Goal: Entertainment & Leisure: Consume media (video, audio)

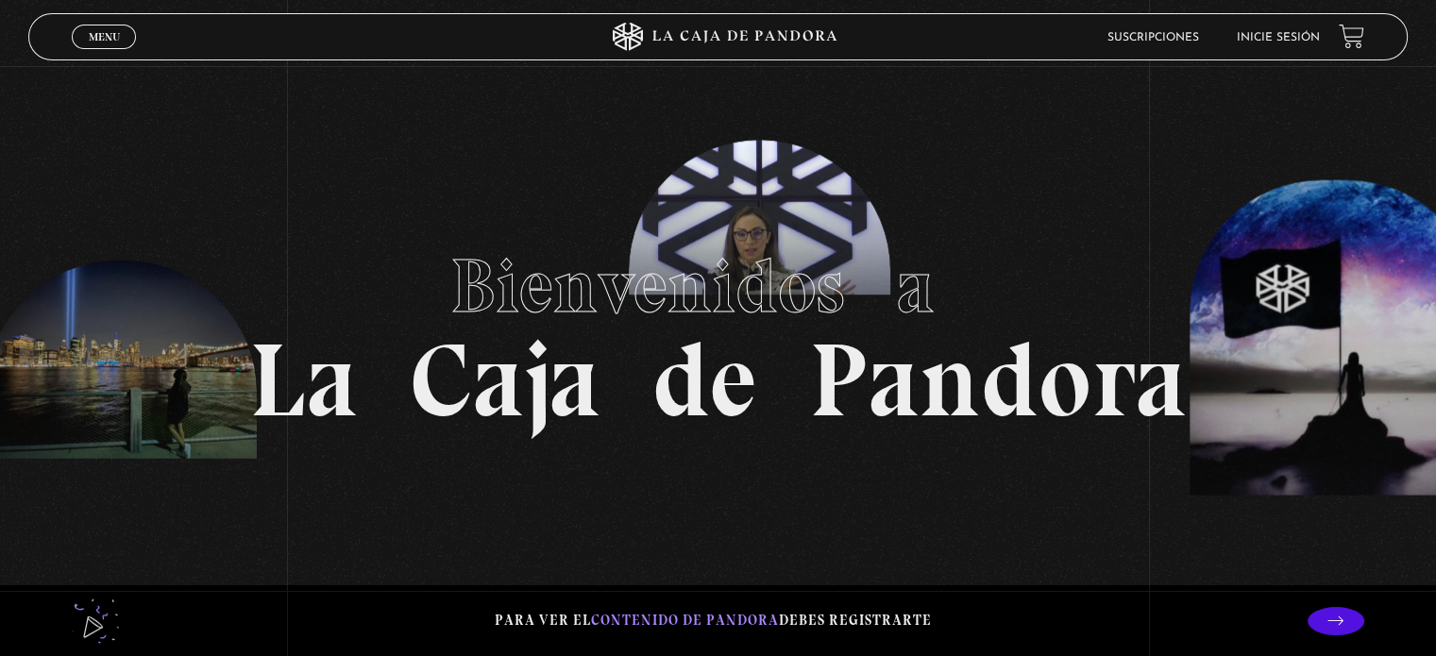
click at [1281, 38] on link "Inicie sesión" at bounding box center [1278, 37] width 83 height 11
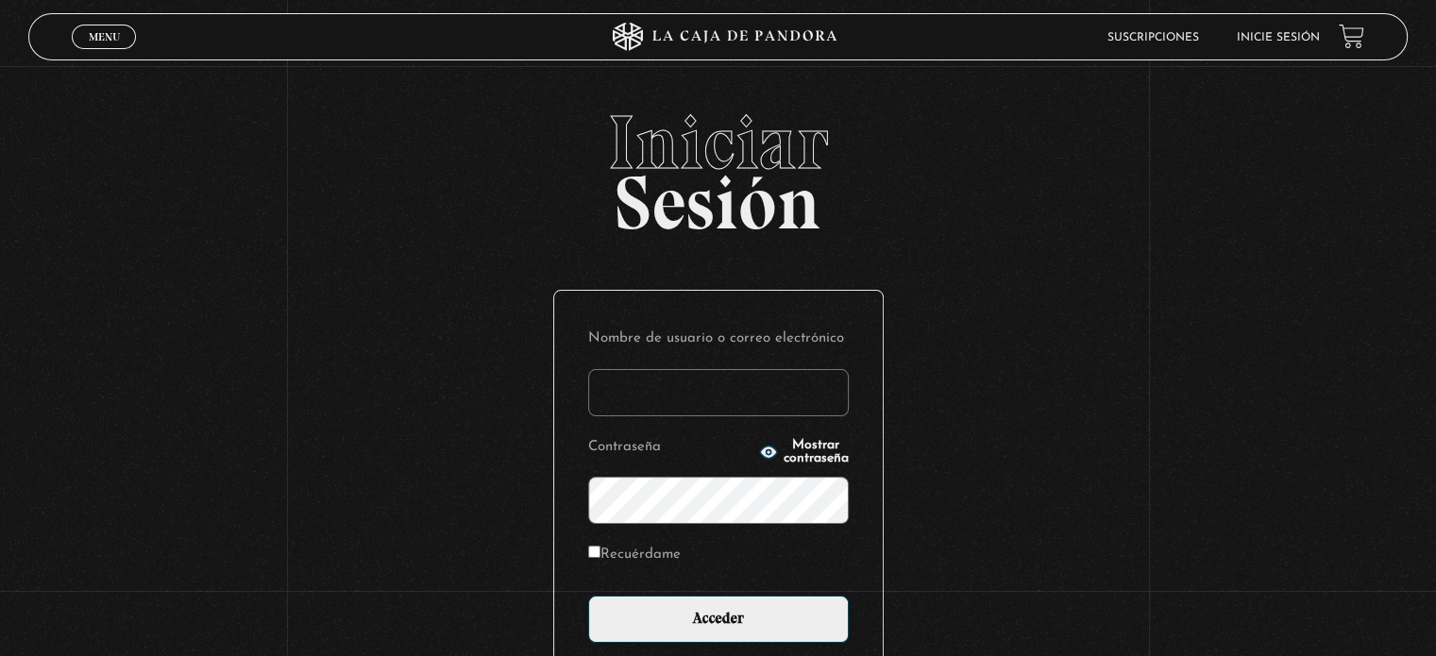
type input "shir.y.ra@gmail.com"
click at [601, 554] on input "Recuérdame" at bounding box center [594, 552] width 12 height 12
checkbox input "true"
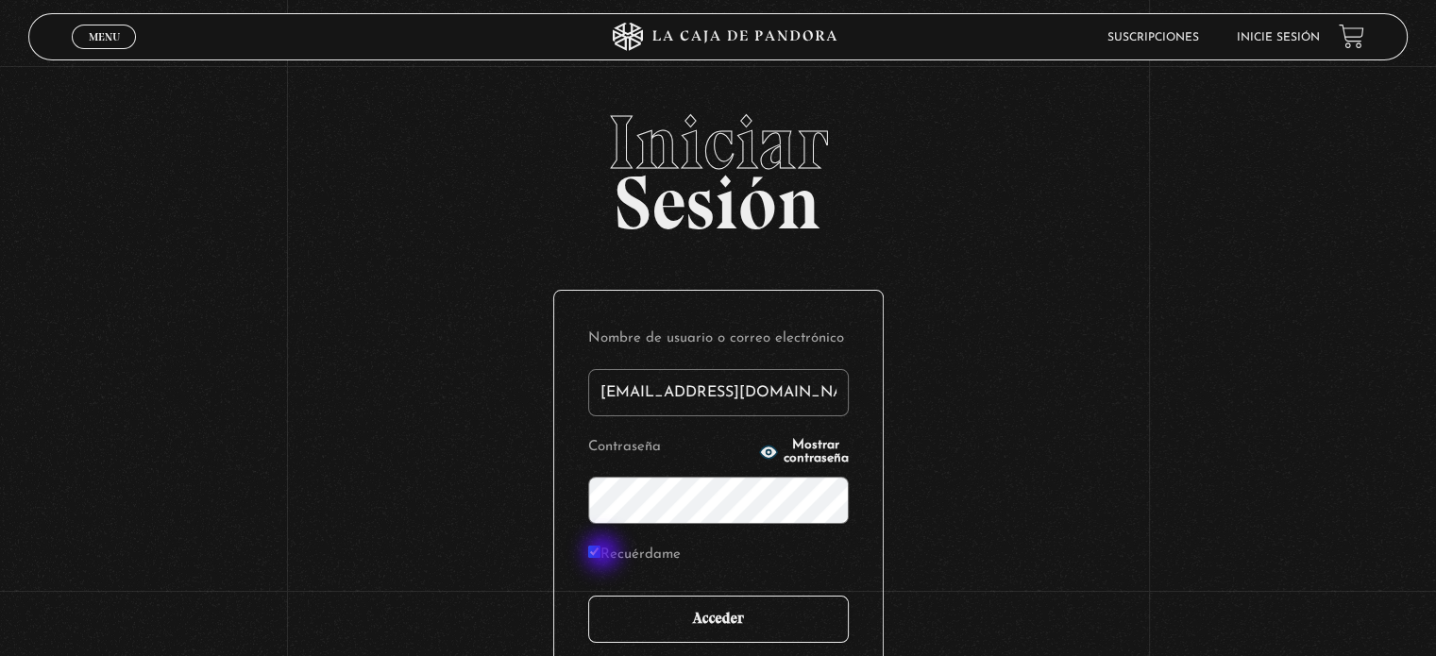
click at [760, 618] on input "Acceder" at bounding box center [718, 619] width 261 height 47
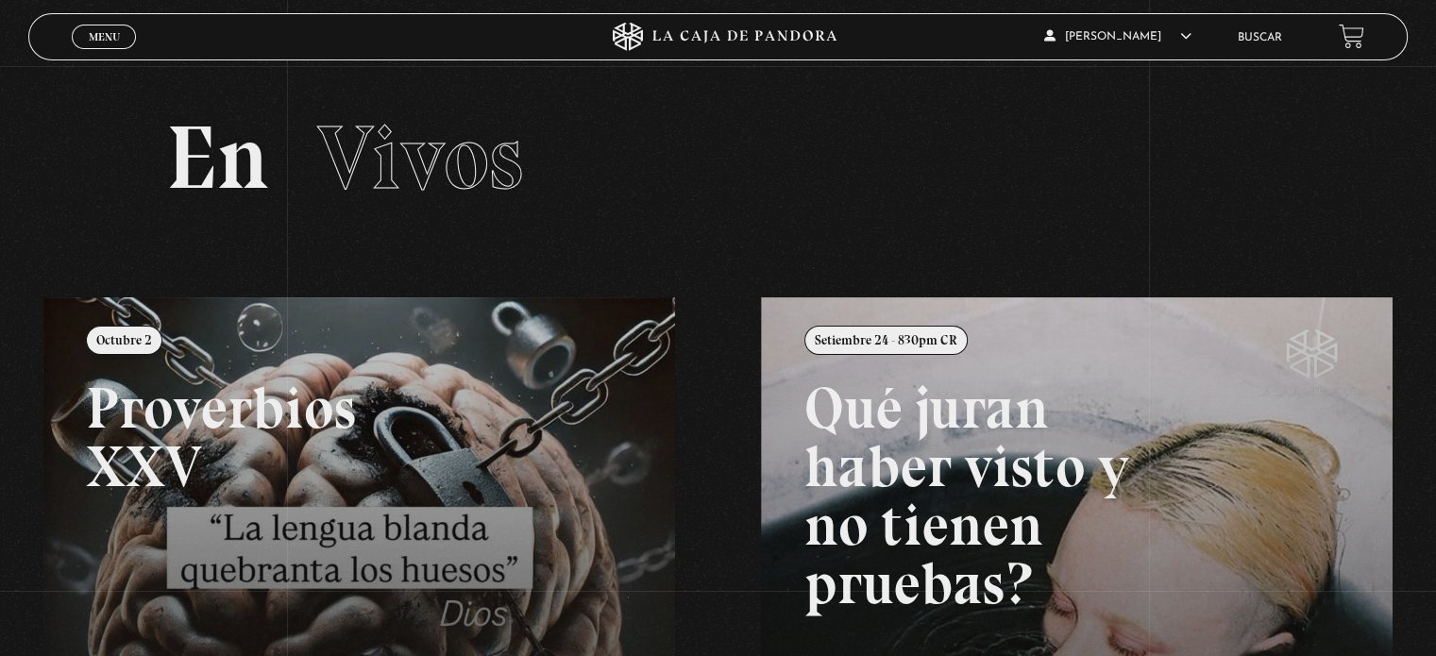
click at [125, 42] on link "Menu Cerrar" at bounding box center [104, 37] width 64 height 25
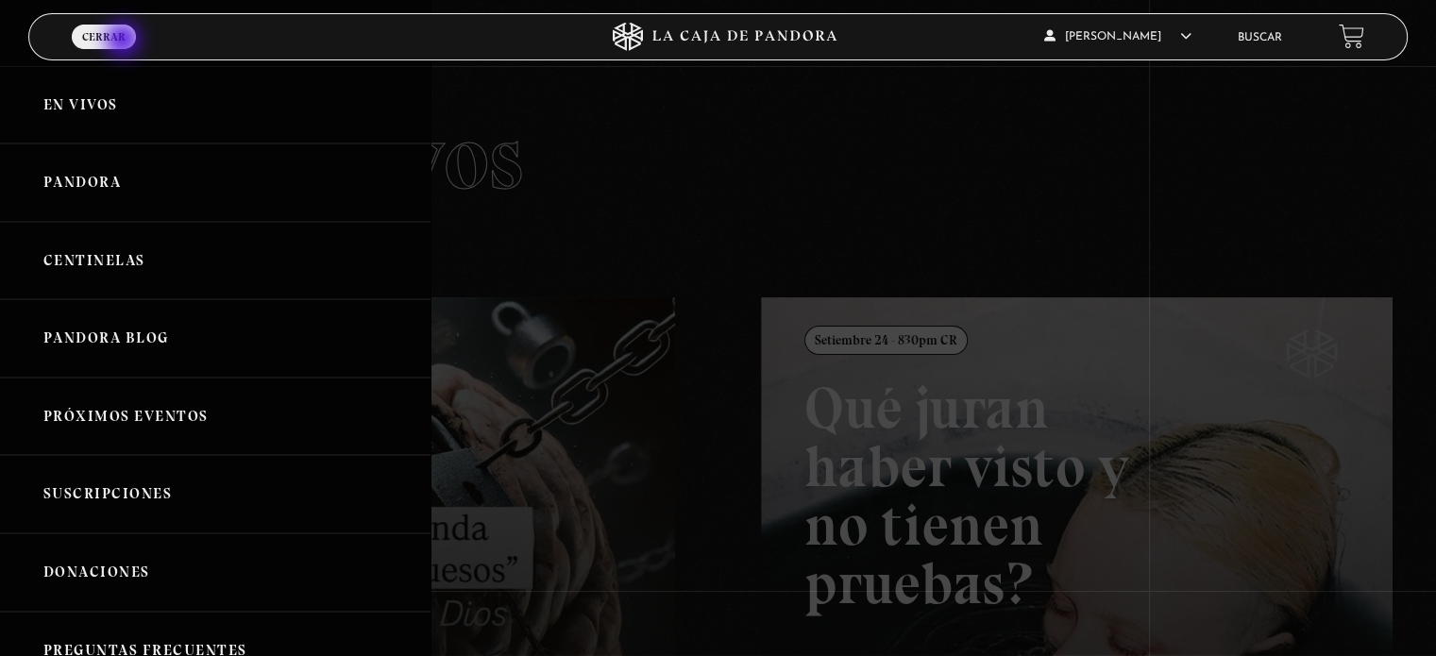
click at [141, 107] on link "En vivos" at bounding box center [215, 105] width 431 height 78
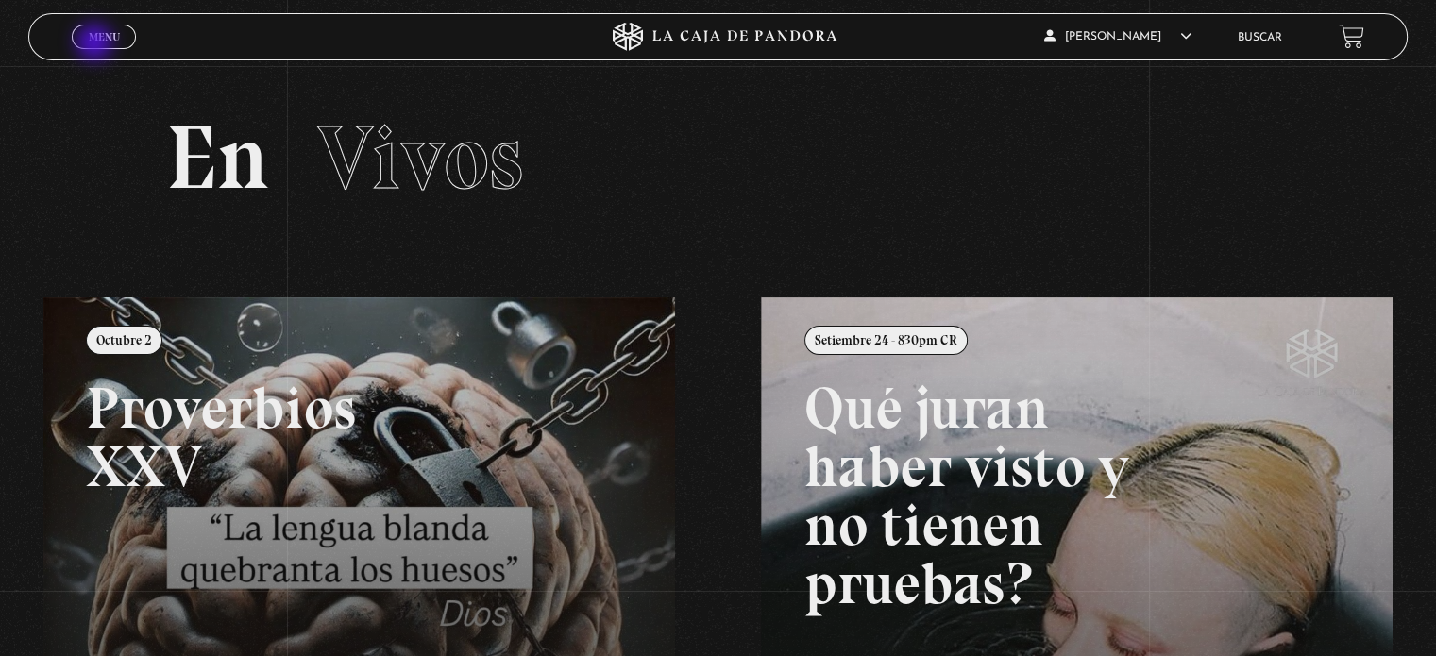
click at [96, 44] on link "Menu Cerrar" at bounding box center [104, 37] width 64 height 25
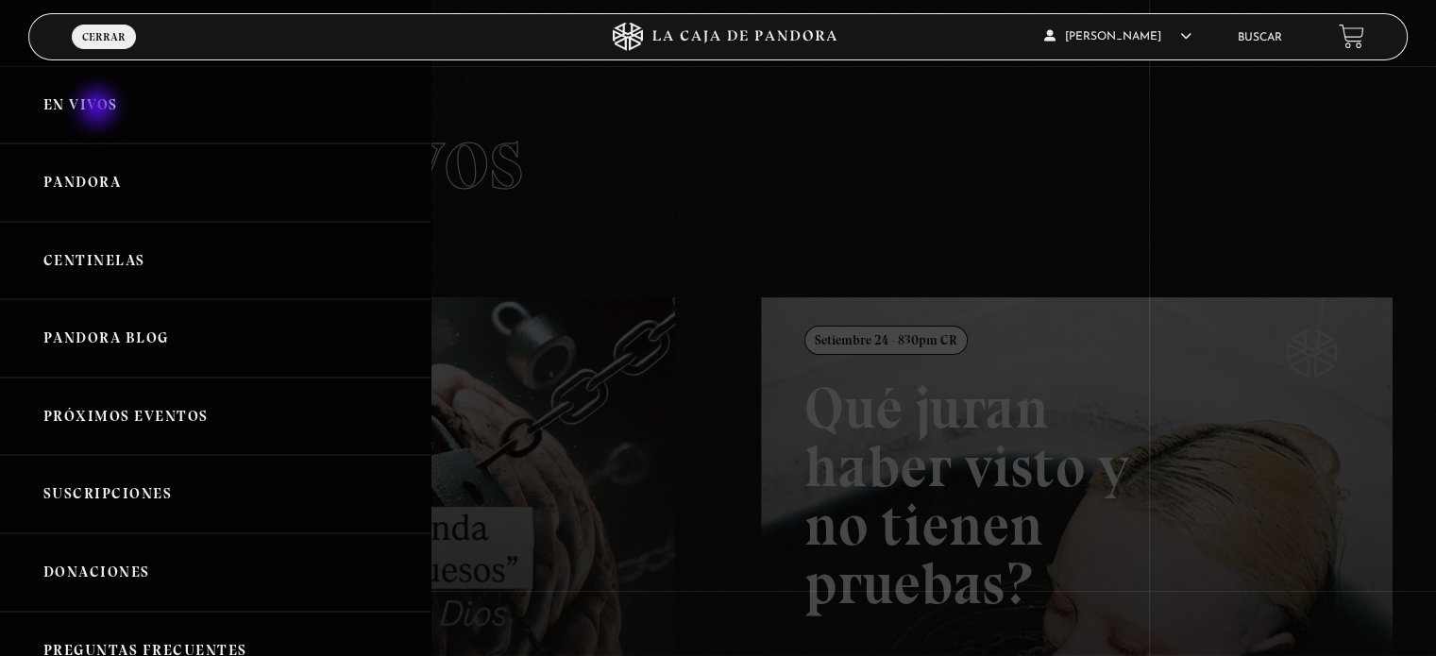
click at [99, 109] on link "En vivos" at bounding box center [215, 105] width 431 height 78
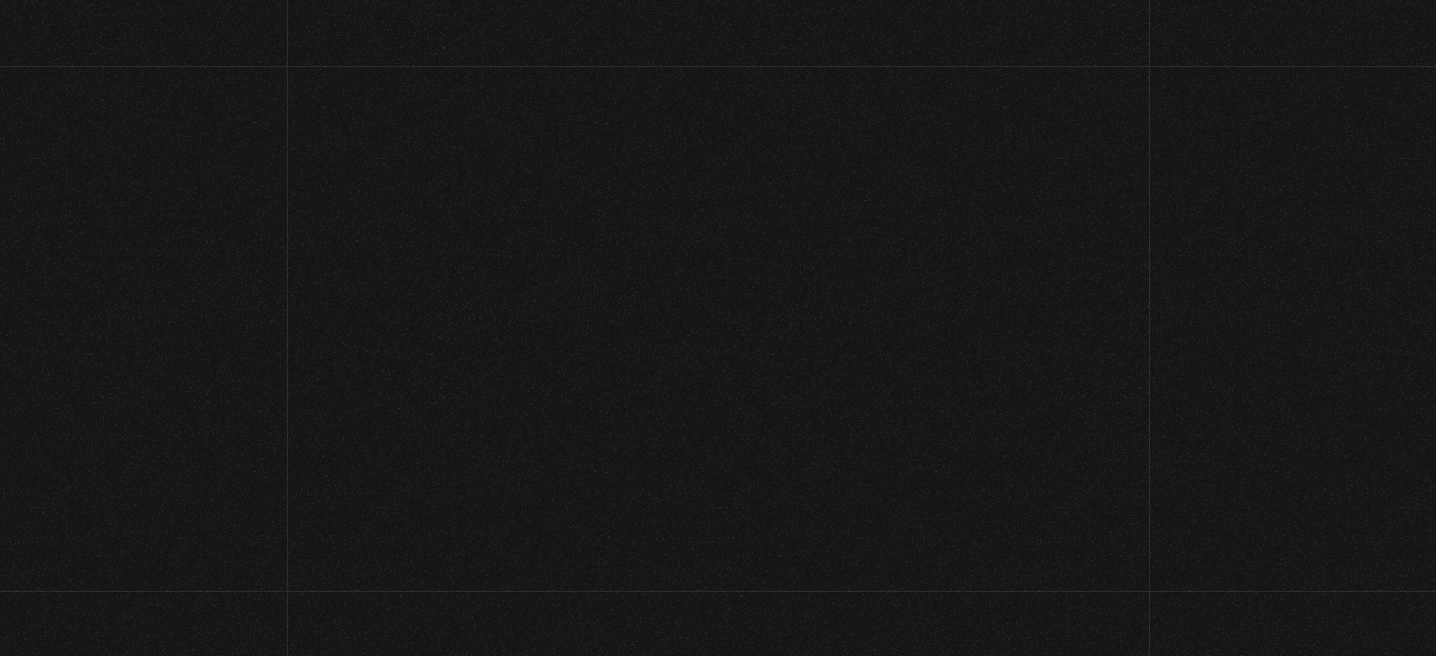
click at [99, 109] on section "En Vivos" at bounding box center [718, 181] width 1436 height 231
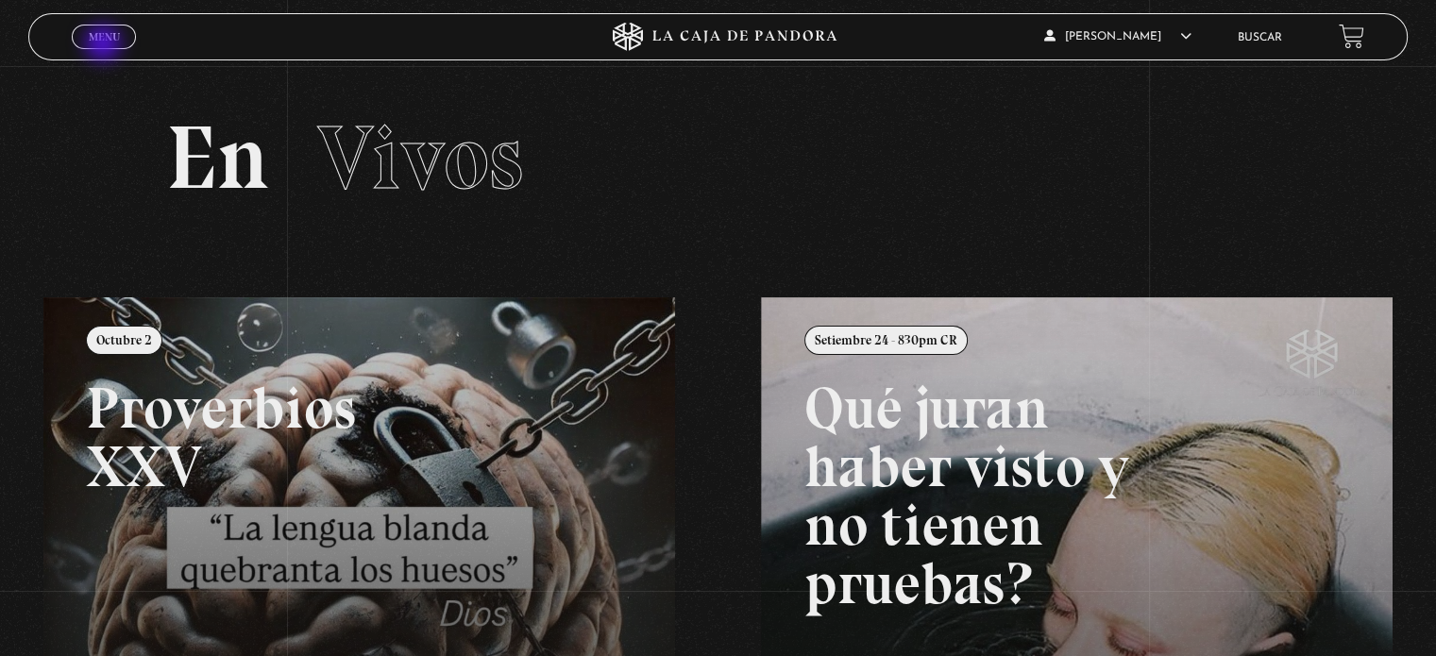
click at [105, 47] on span "Cerrar" at bounding box center [104, 53] width 44 height 13
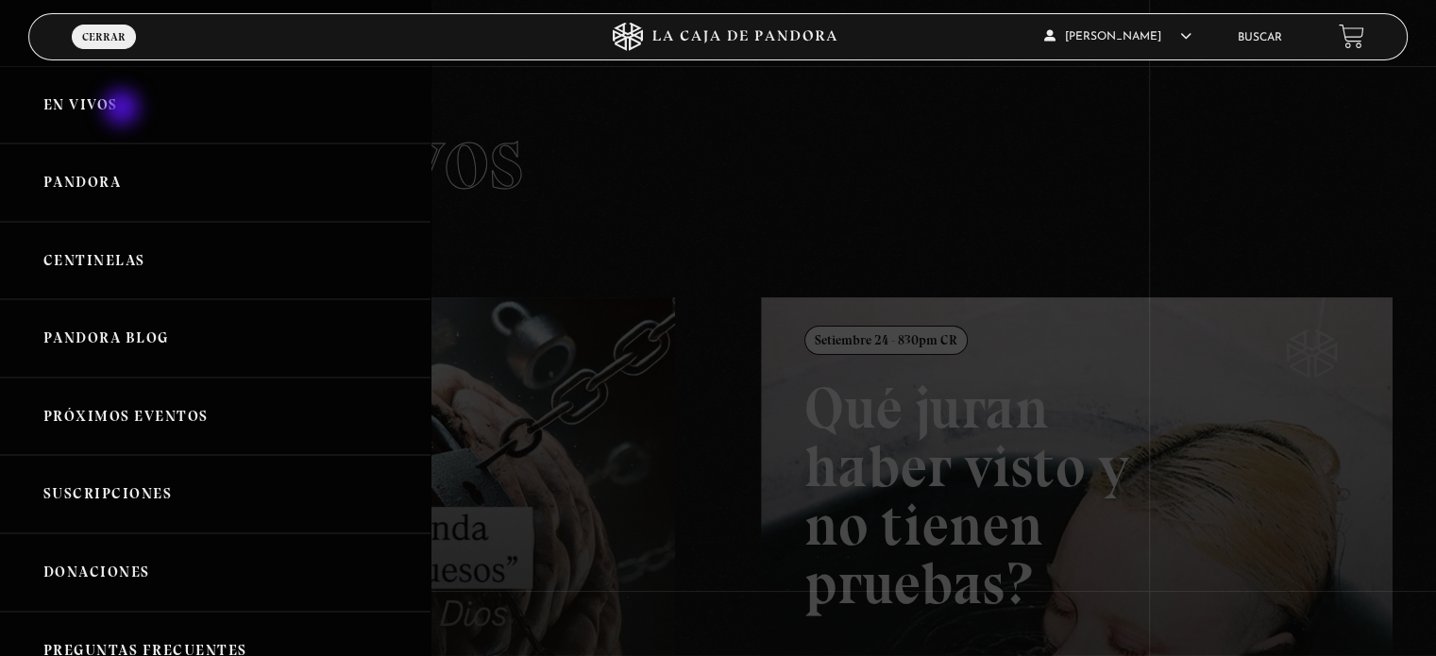
click at [124, 110] on link "En vivos" at bounding box center [215, 105] width 431 height 78
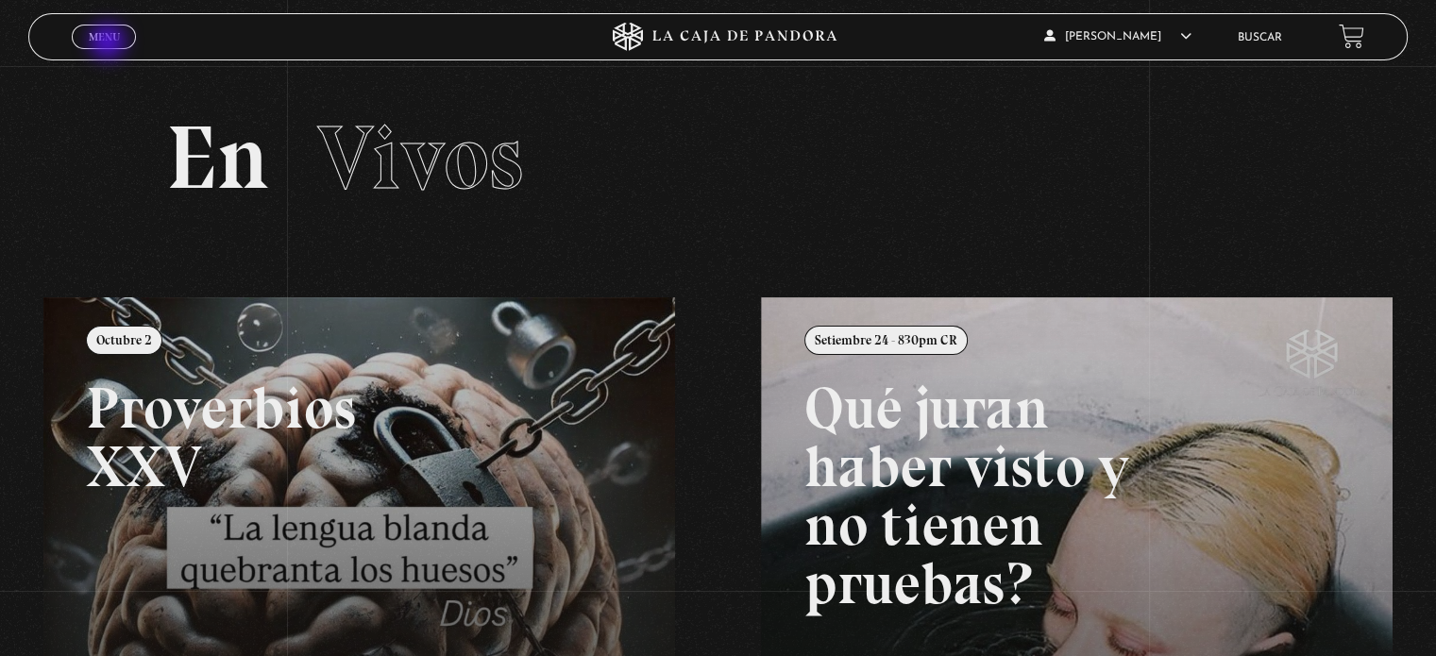
click at [110, 43] on link "Menu Cerrar" at bounding box center [104, 37] width 64 height 25
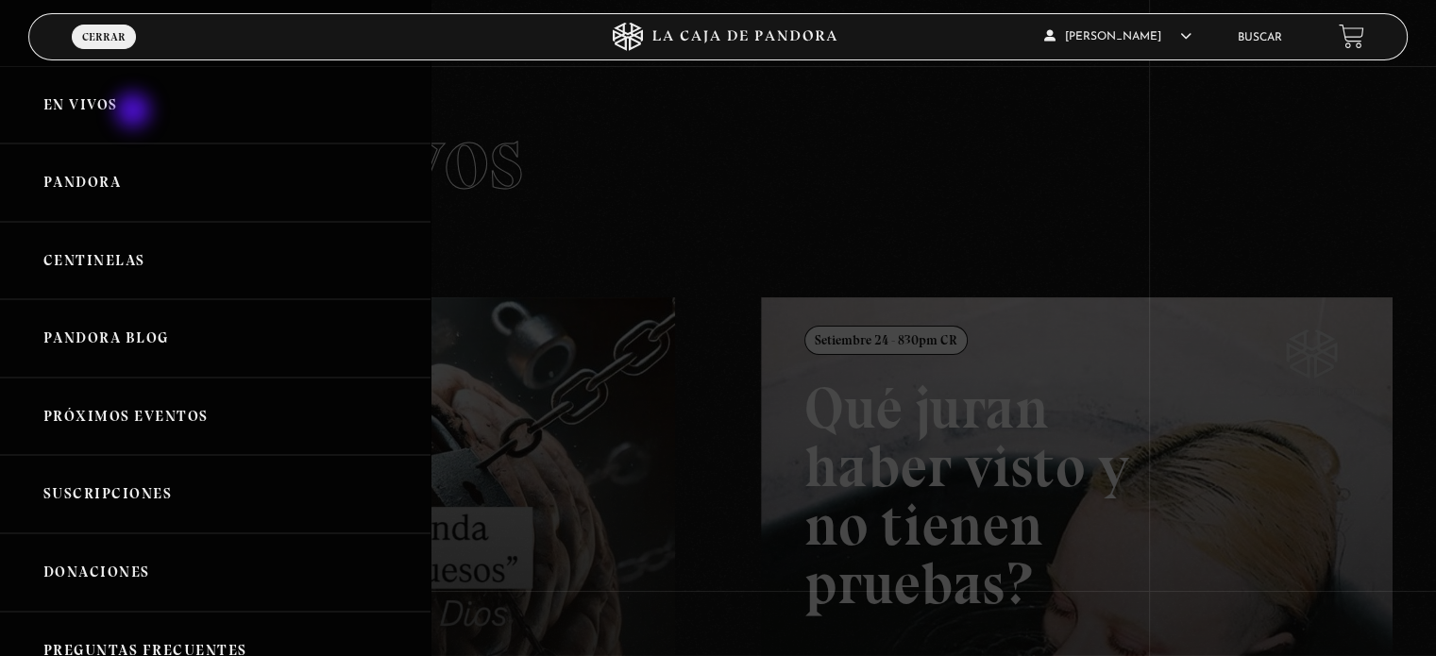
click at [135, 112] on link "En vivos" at bounding box center [215, 105] width 431 height 78
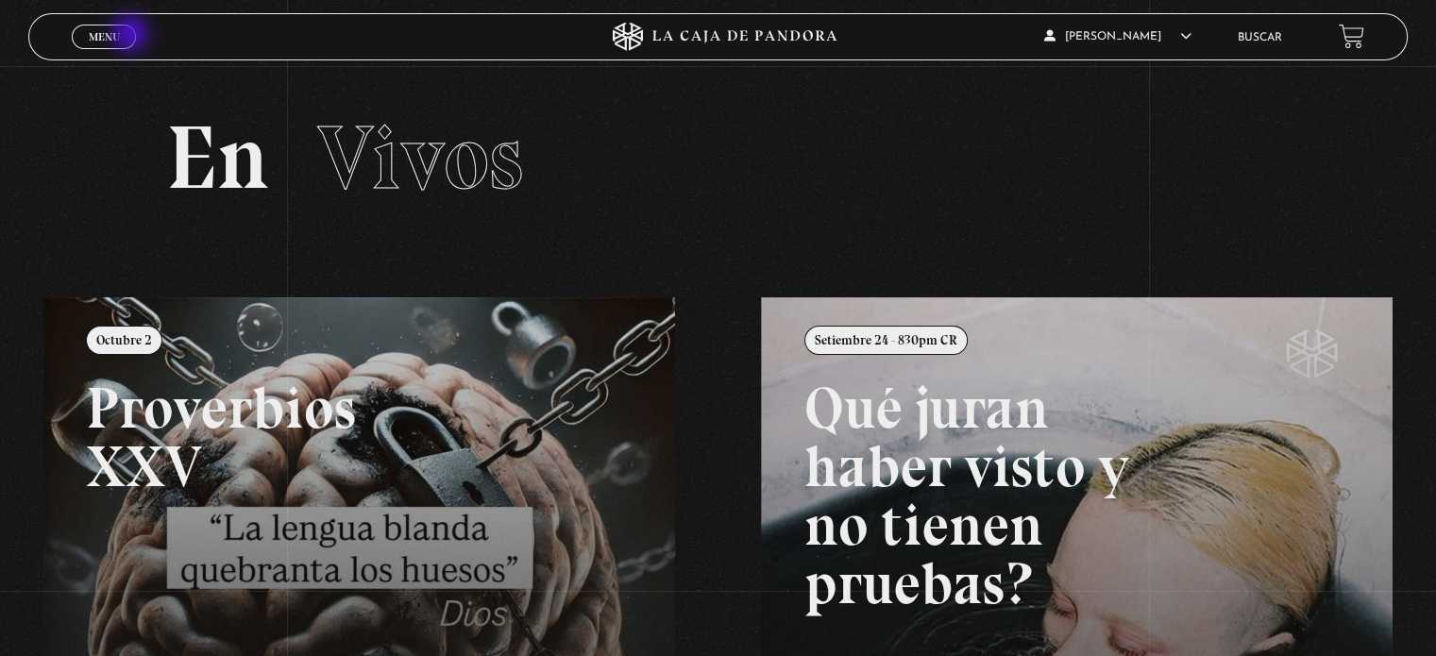
click at [132, 36] on link "Menu Cerrar" at bounding box center [104, 37] width 64 height 25
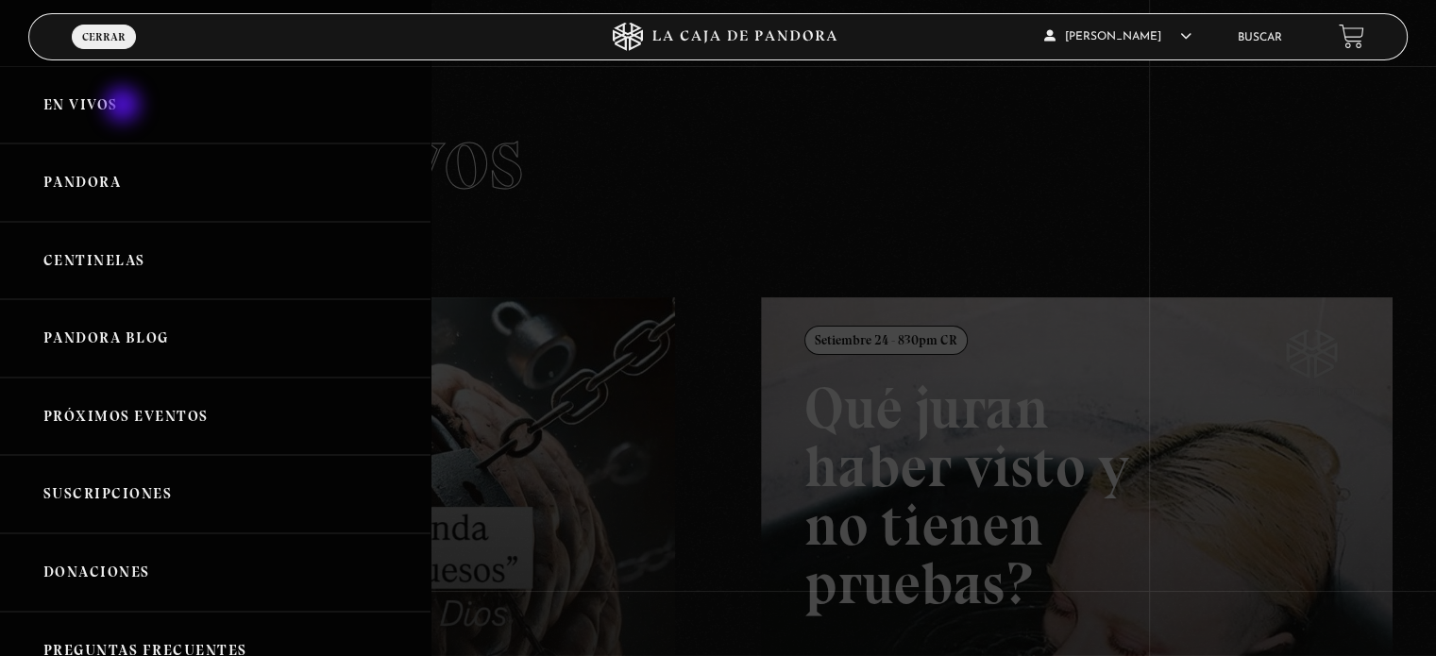
click at [125, 107] on link "En vivos" at bounding box center [215, 105] width 431 height 78
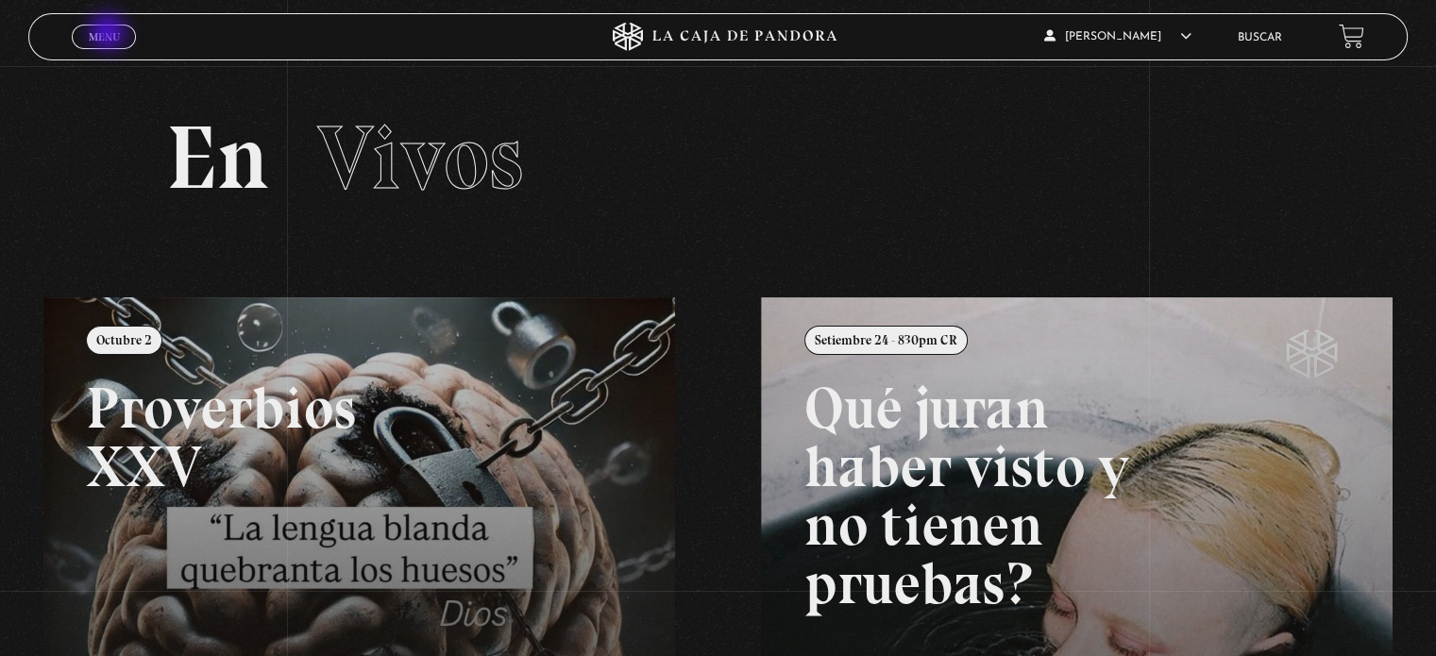
click at [110, 34] on span "Menu" at bounding box center [104, 36] width 31 height 11
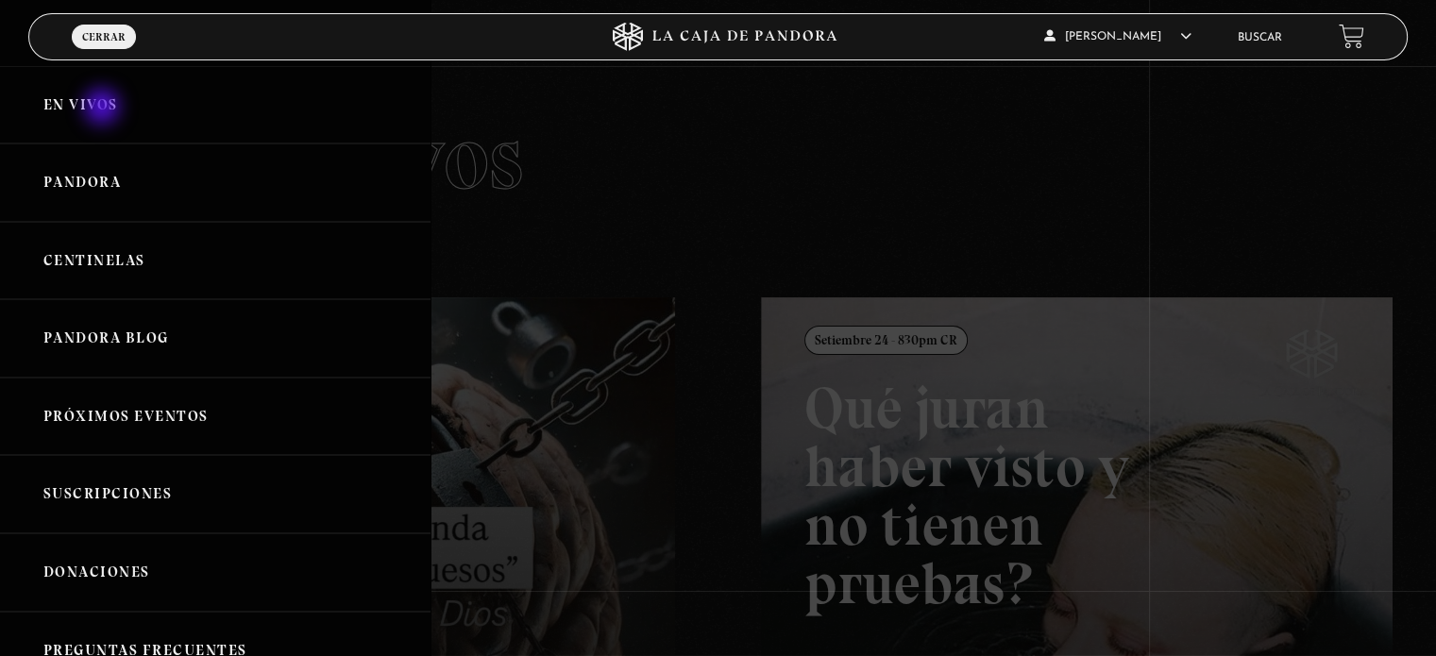
click at [104, 109] on link "En vivos" at bounding box center [215, 105] width 431 height 78
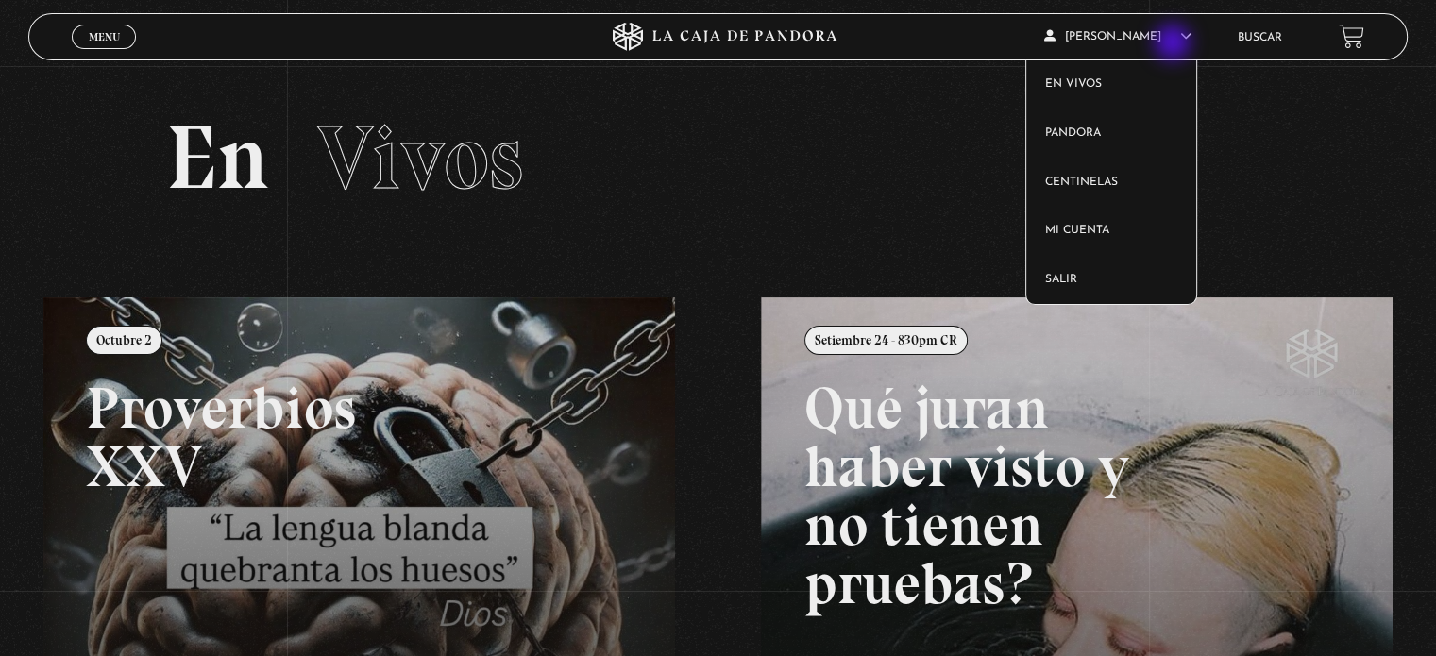
click at [1175, 44] on article "Yadith Rodriguez En vivos Pandora Centinelas Mi cuenta Salir" at bounding box center [1131, 36] width 173 height 44
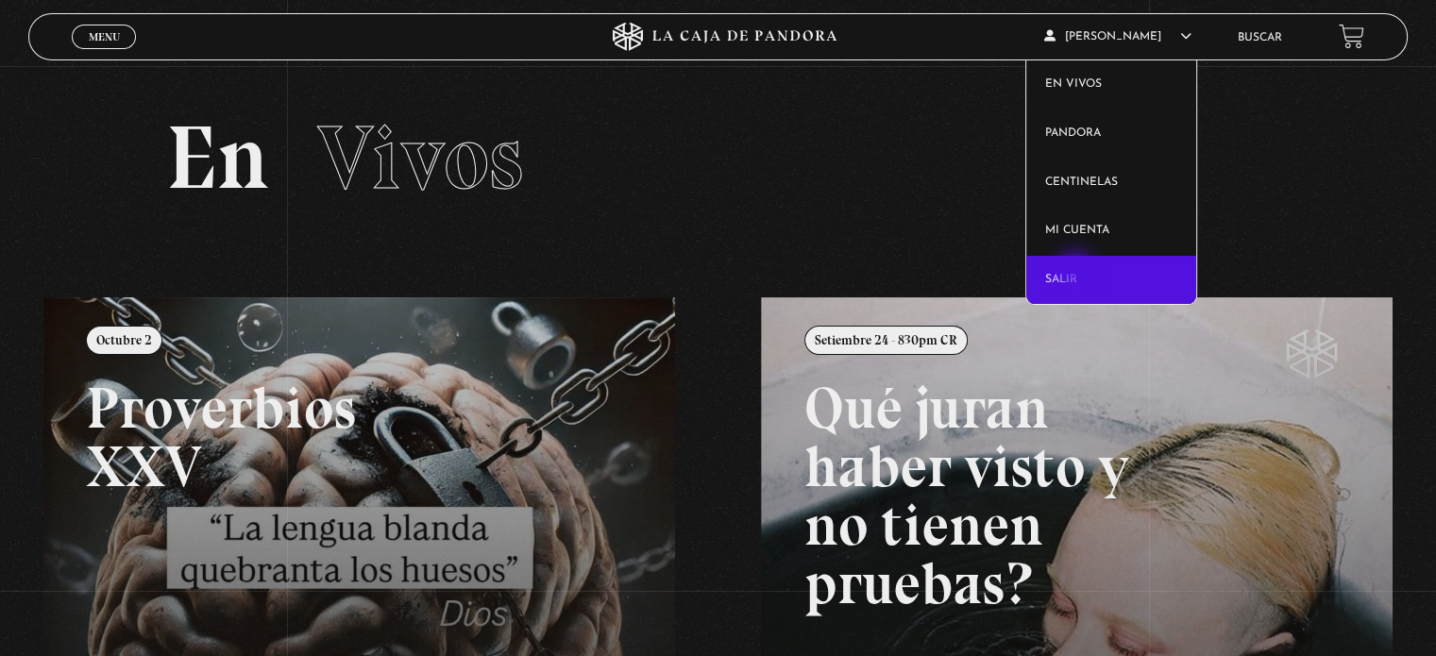
click at [1078, 272] on link "Salir" at bounding box center [1112, 280] width 171 height 49
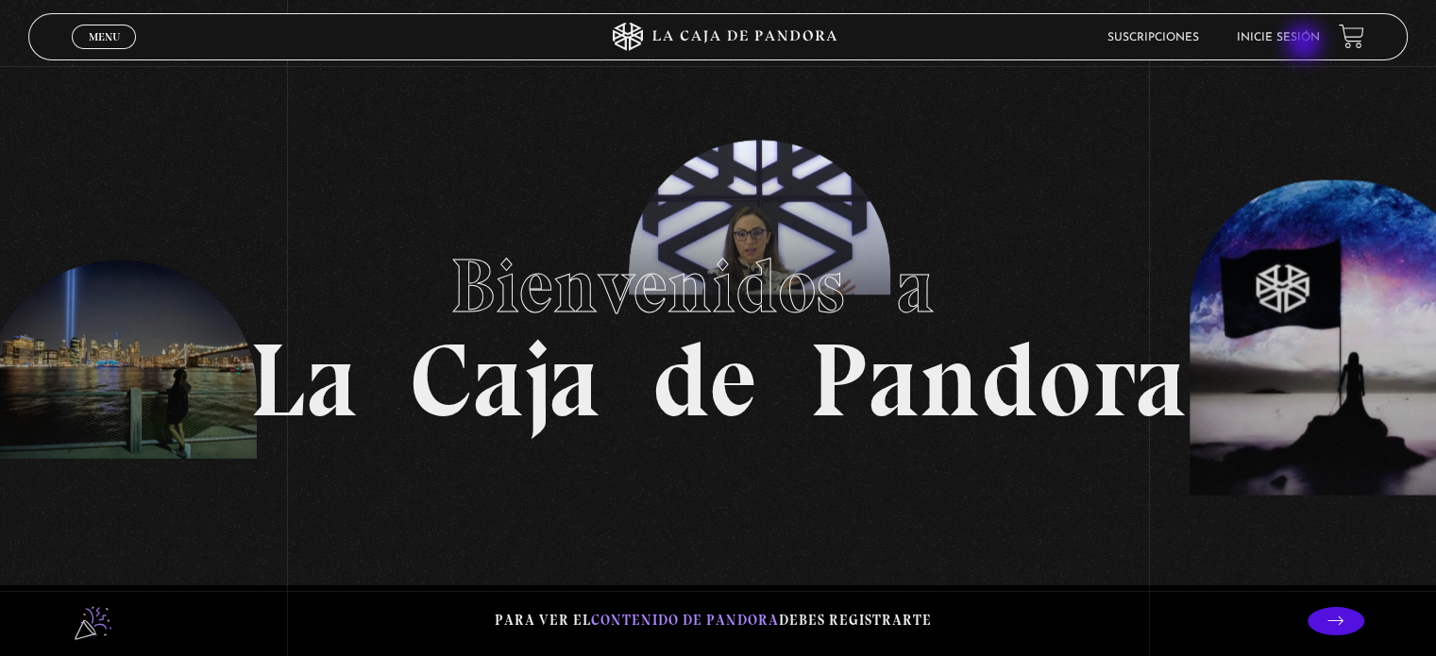
click at [1306, 44] on li "Inicie sesión" at bounding box center [1278, 37] width 83 height 29
click at [1298, 29] on li "Inicie sesión" at bounding box center [1278, 37] width 83 height 29
click at [1297, 37] on link "Inicie sesión" at bounding box center [1278, 37] width 83 height 11
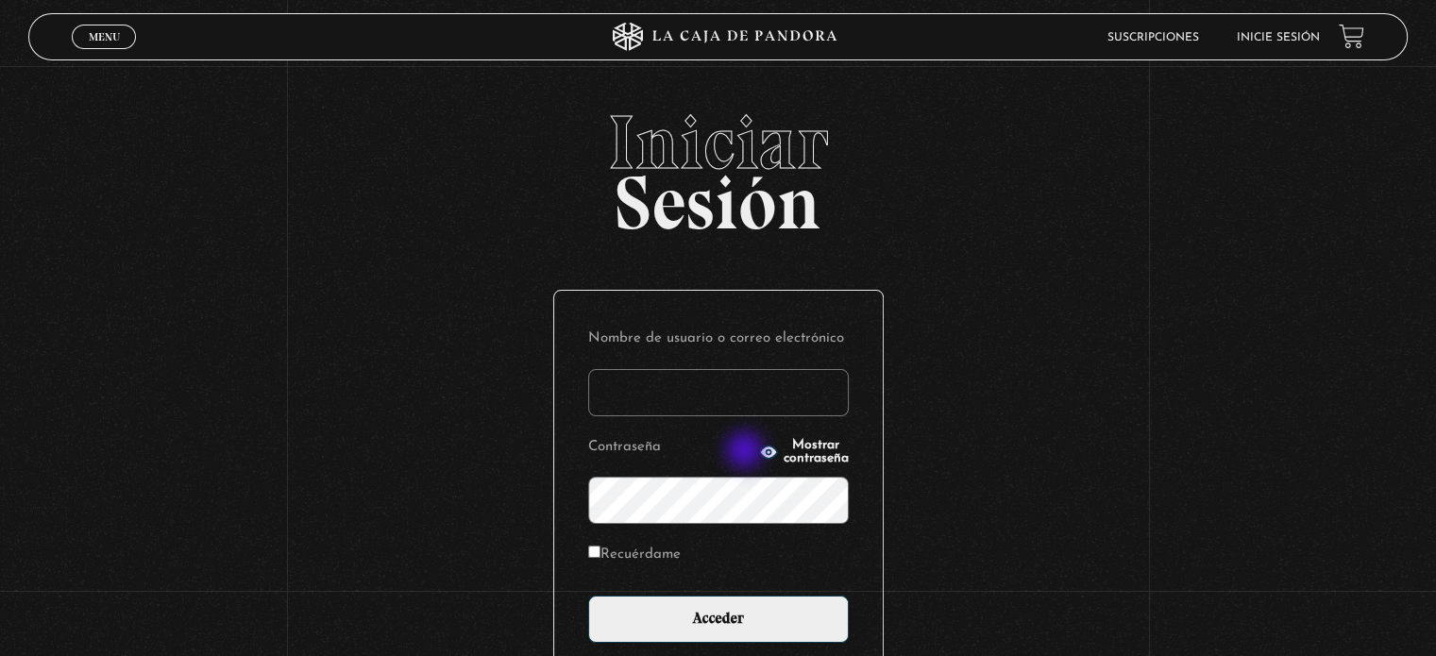
type input "[EMAIL_ADDRESS][DOMAIN_NAME]"
click at [784, 452] on span "Mostrar contraseña" at bounding box center [816, 452] width 65 height 26
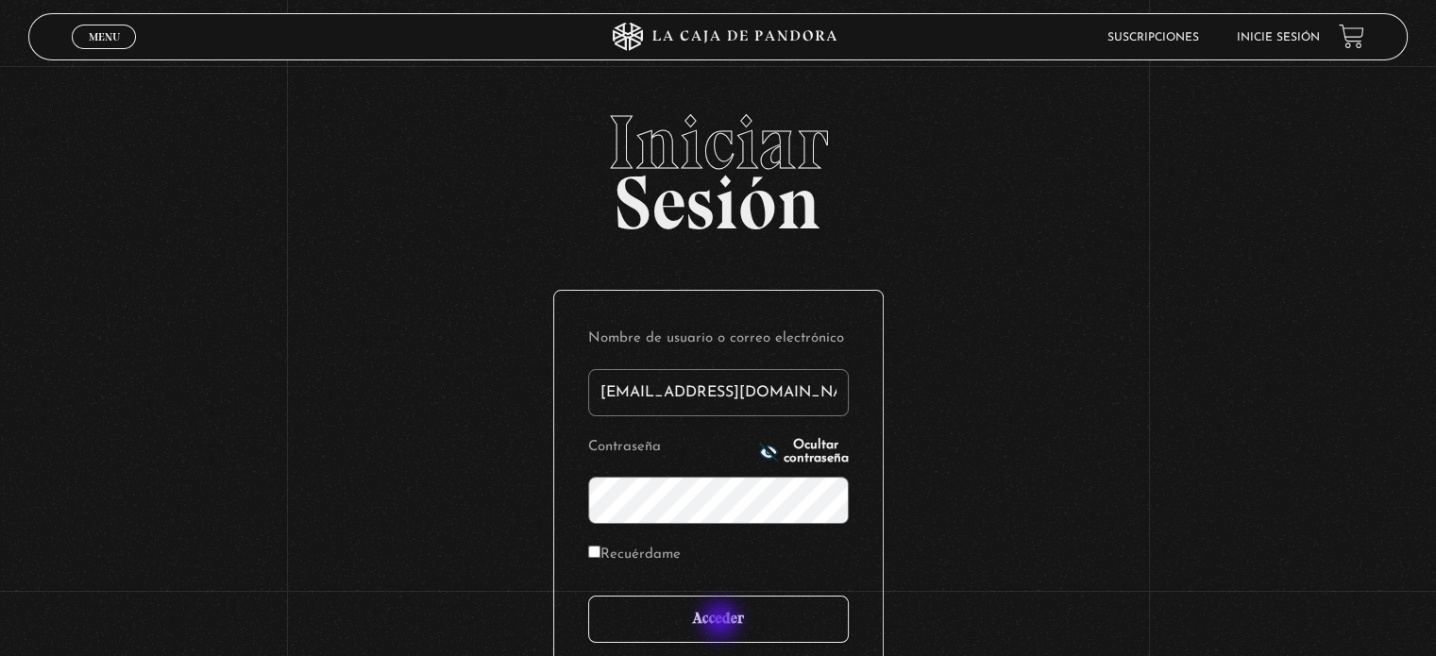
click at [722, 622] on input "Acceder" at bounding box center [718, 619] width 261 height 47
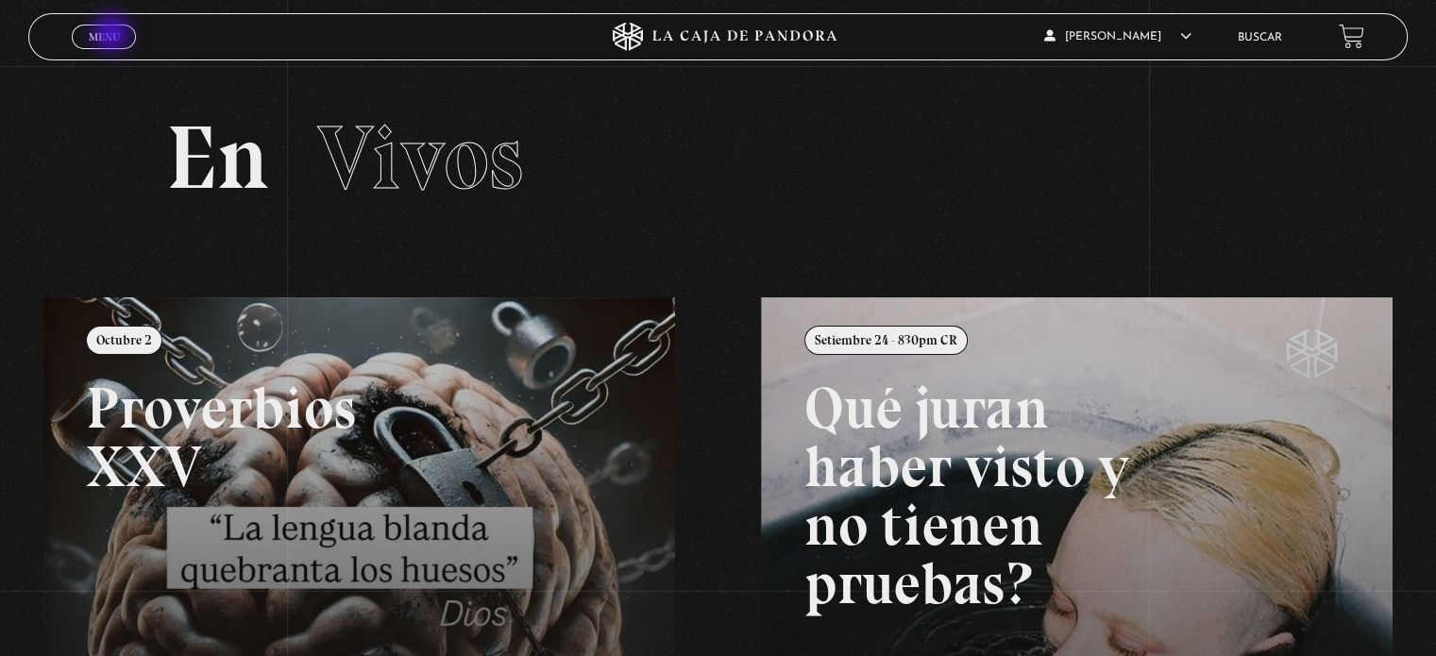
click at [113, 35] on span "Menu" at bounding box center [104, 36] width 31 height 11
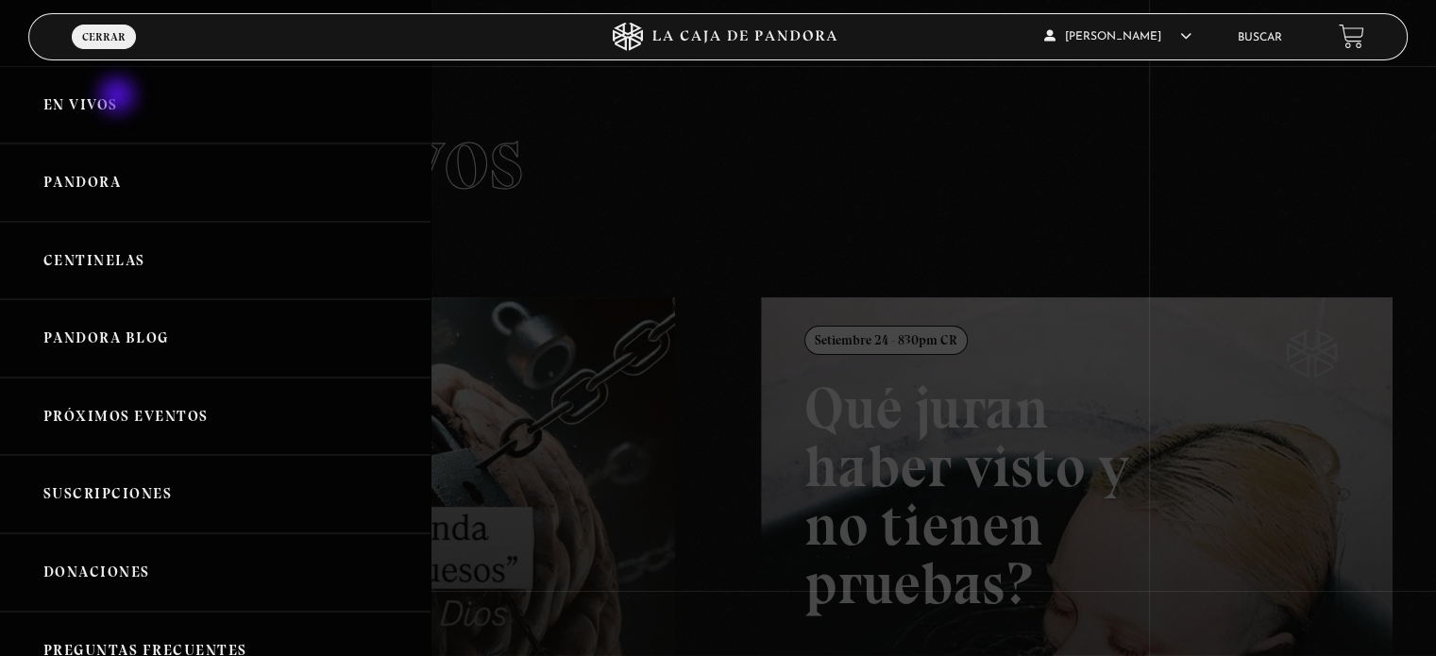
click at [119, 97] on link "En vivos" at bounding box center [215, 105] width 431 height 78
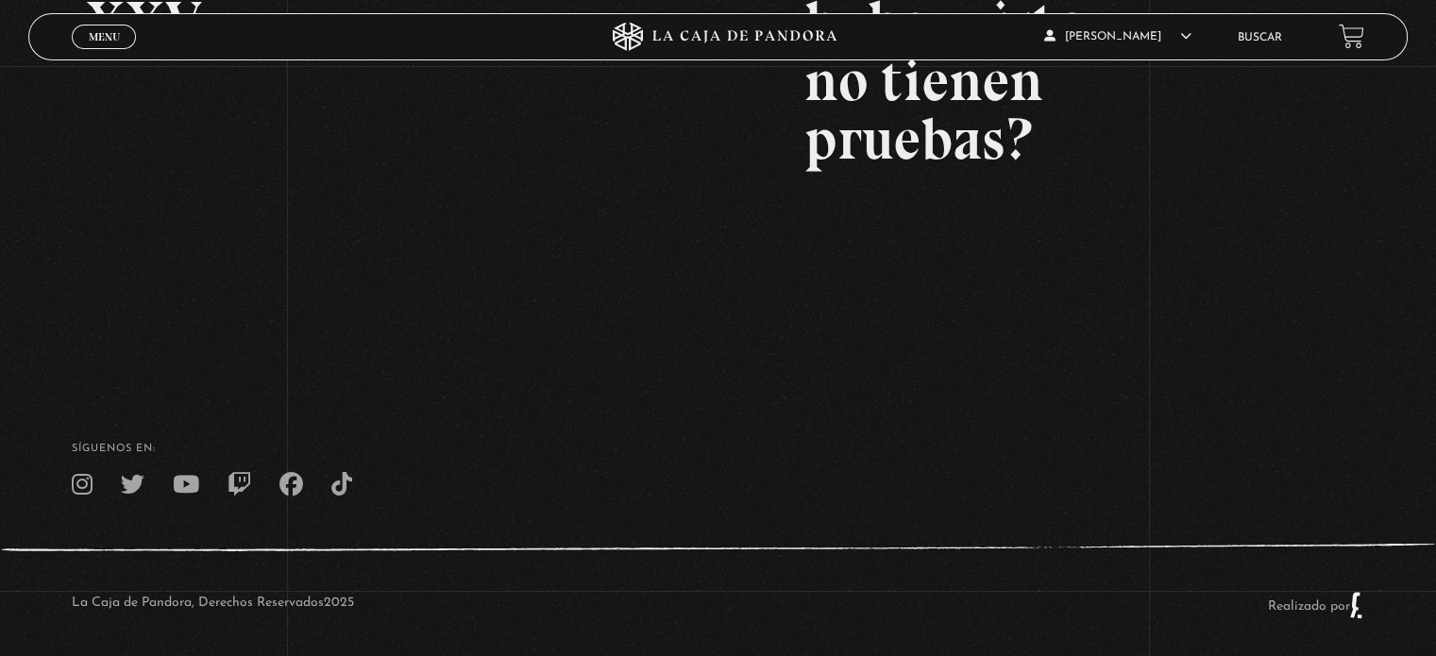
scroll to position [455, 0]
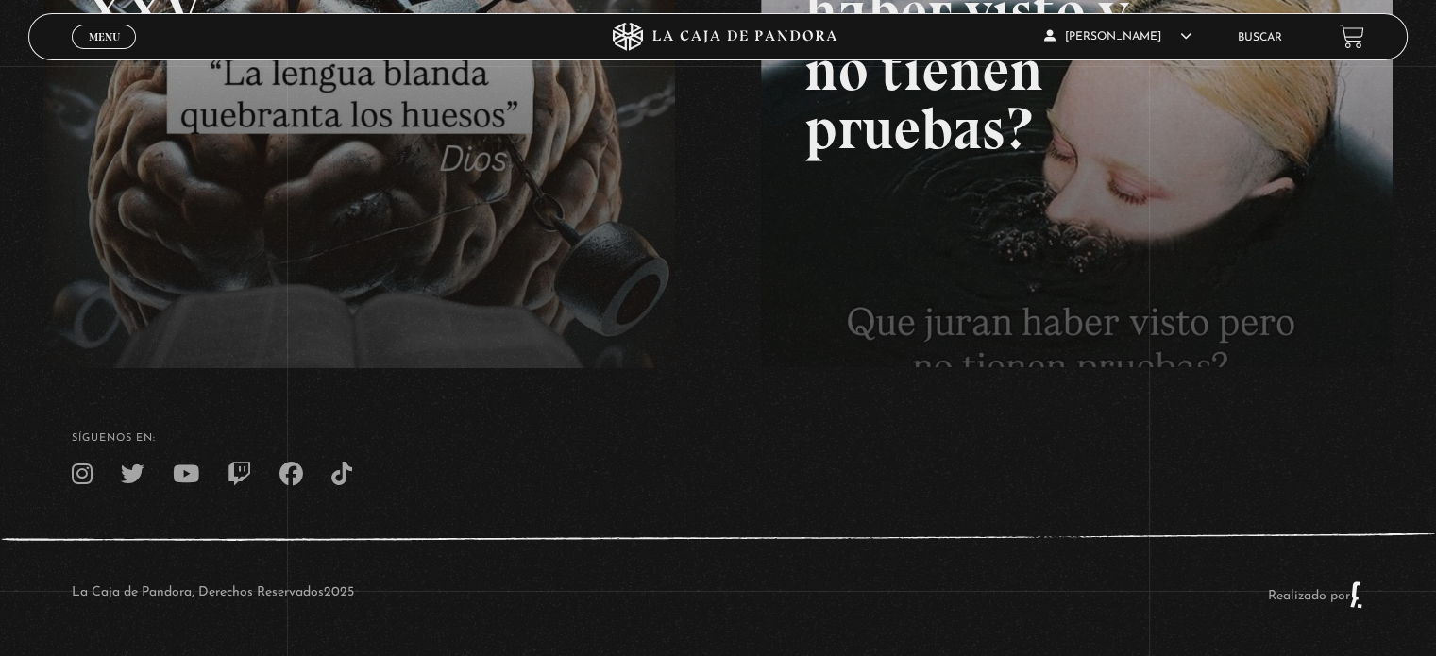
click at [442, 195] on link at bounding box center [761, 170] width 1436 height 656
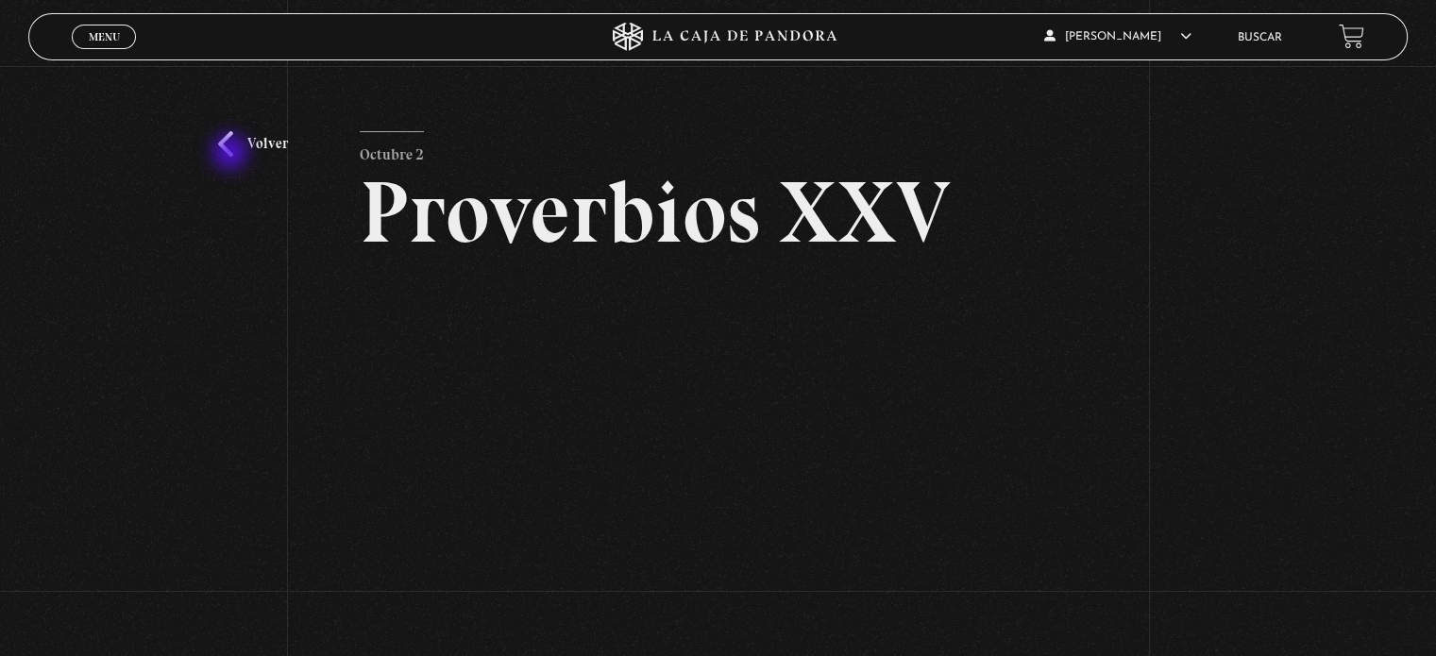
click at [232, 154] on link "Volver" at bounding box center [253, 143] width 70 height 25
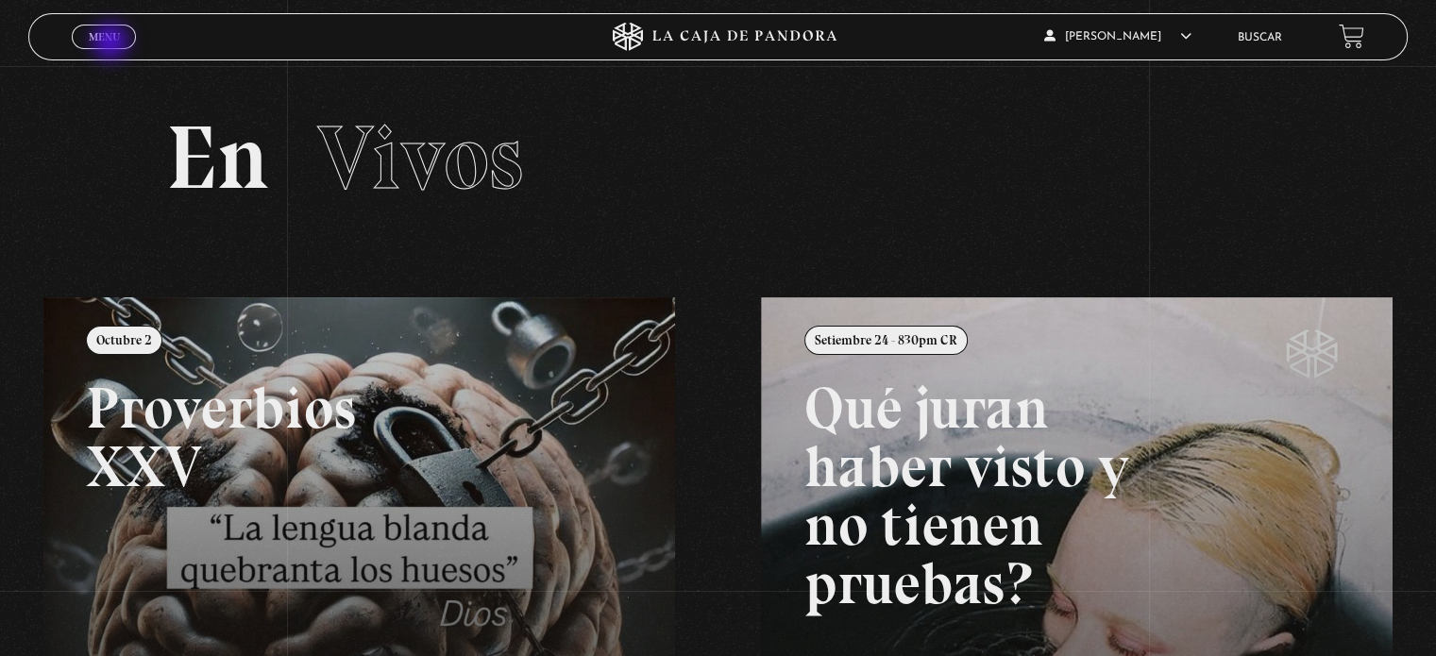
click at [112, 43] on link "Menu Cerrar" at bounding box center [104, 37] width 64 height 25
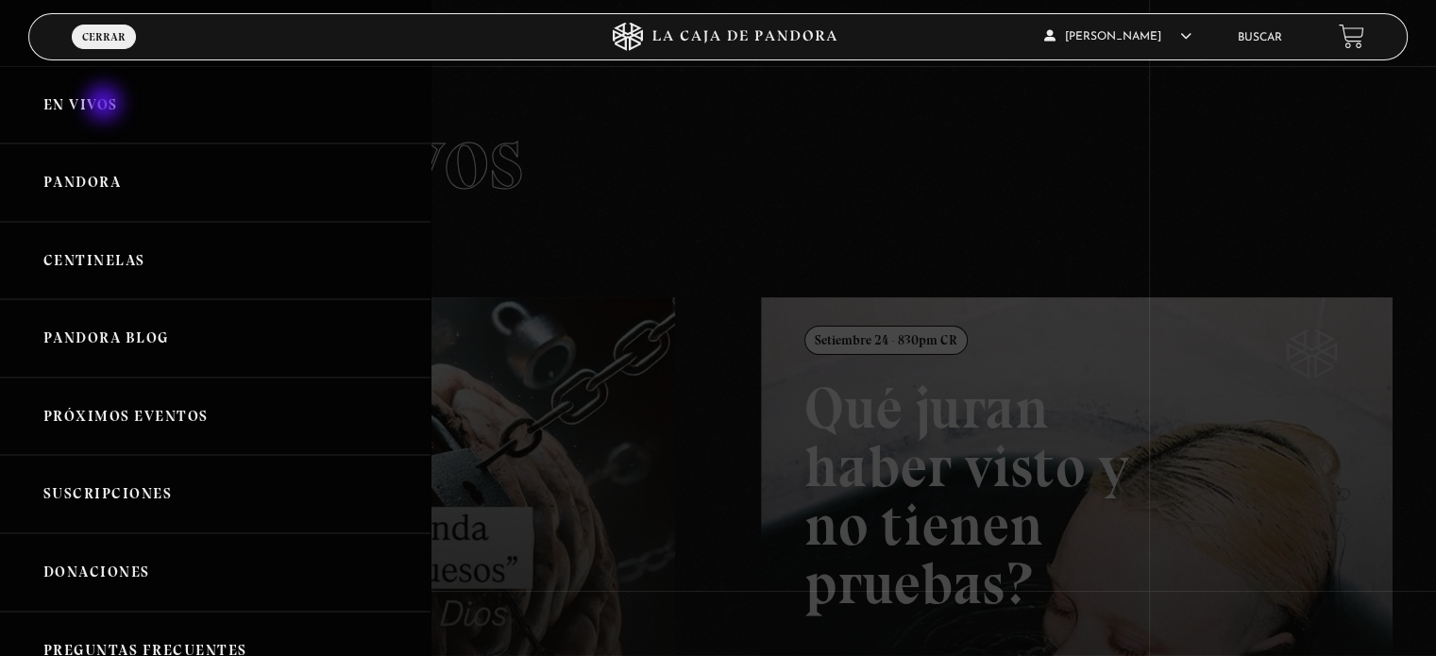
click at [106, 105] on link "En vivos" at bounding box center [215, 105] width 431 height 78
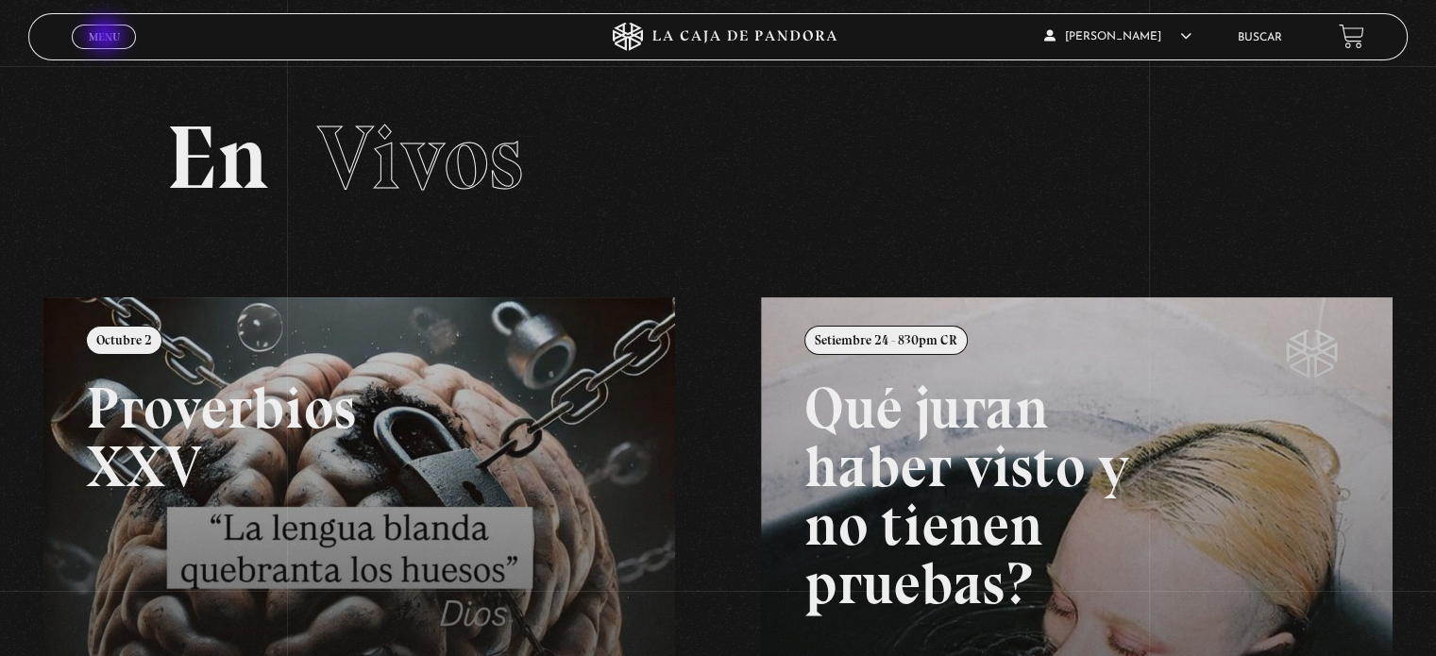
click at [107, 37] on span "Menu" at bounding box center [104, 36] width 31 height 11
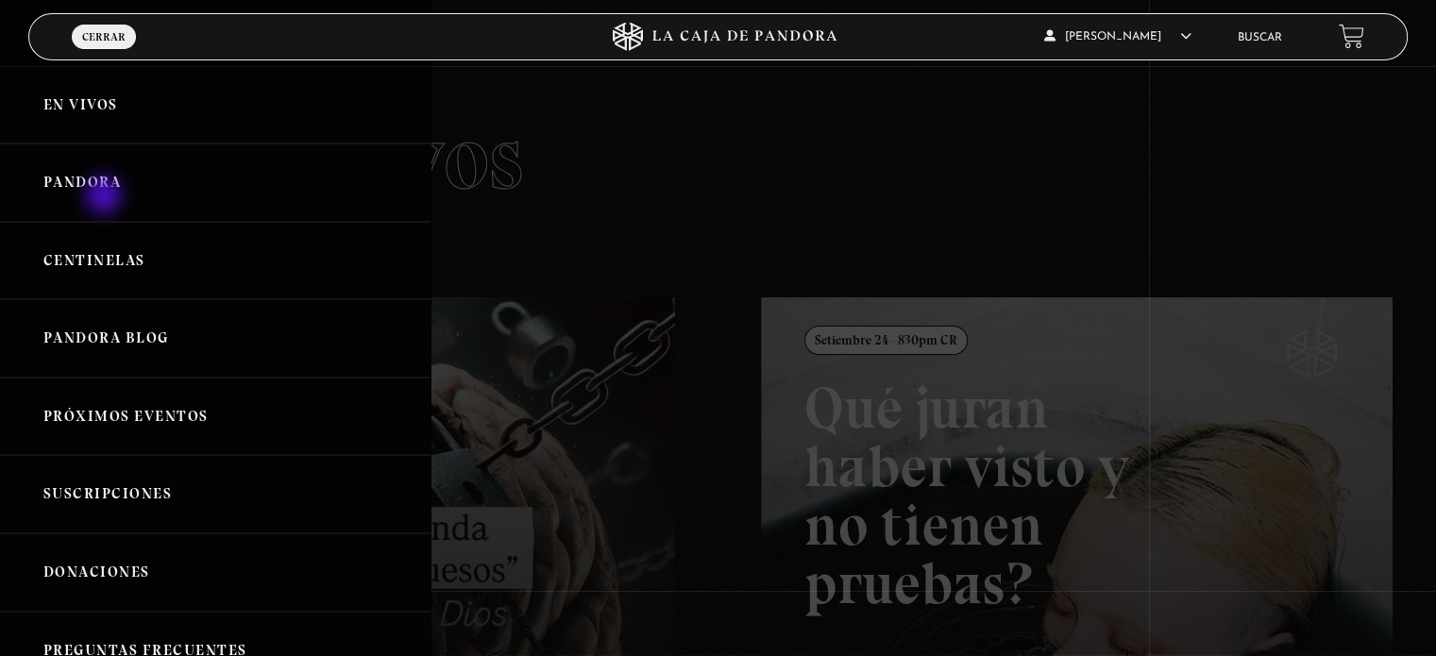
click at [106, 197] on link "Pandora" at bounding box center [215, 183] width 431 height 78
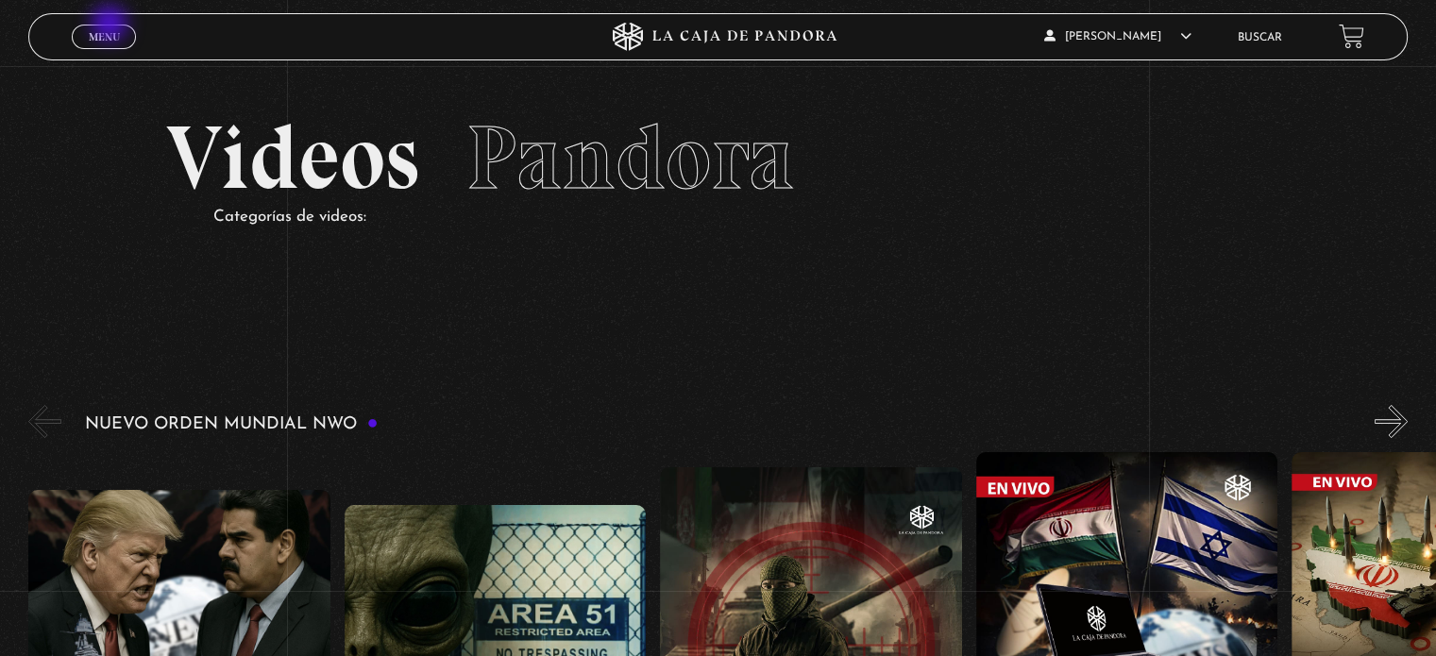
click at [111, 25] on link "Menu Cerrar" at bounding box center [104, 37] width 64 height 25
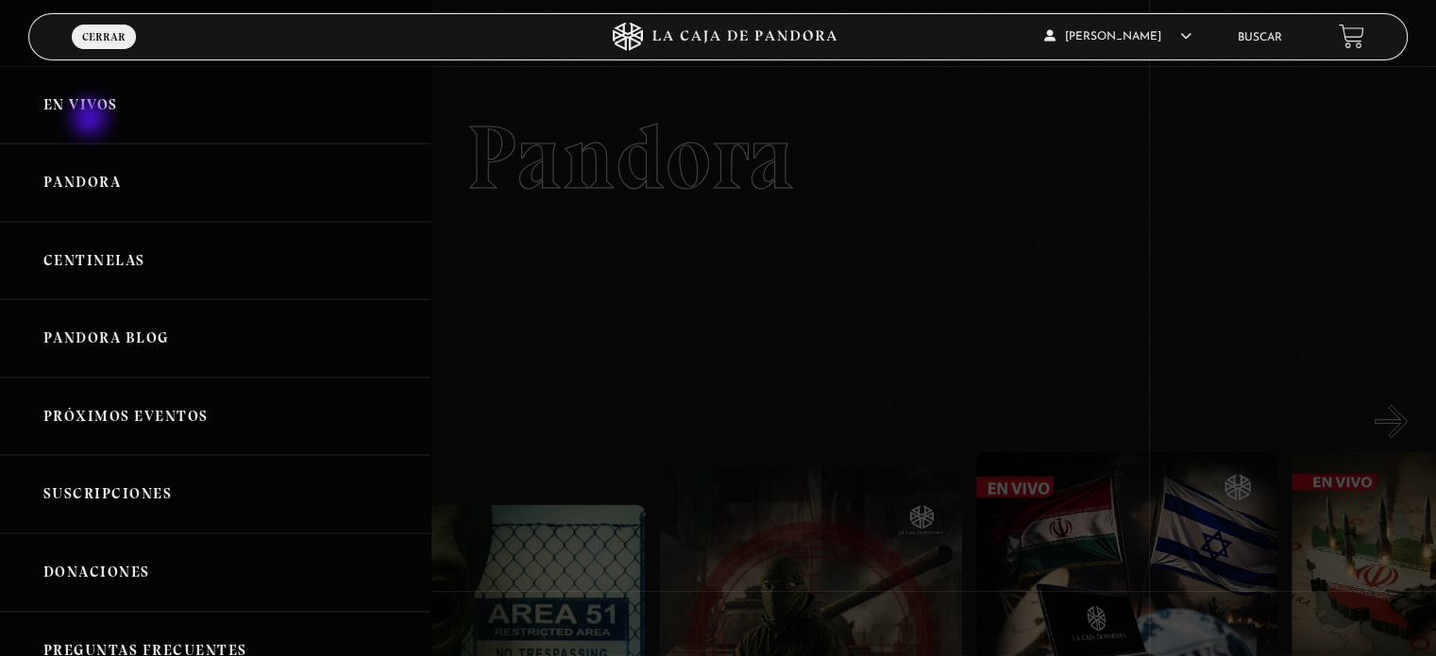
click at [92, 120] on link "En vivos" at bounding box center [215, 105] width 431 height 78
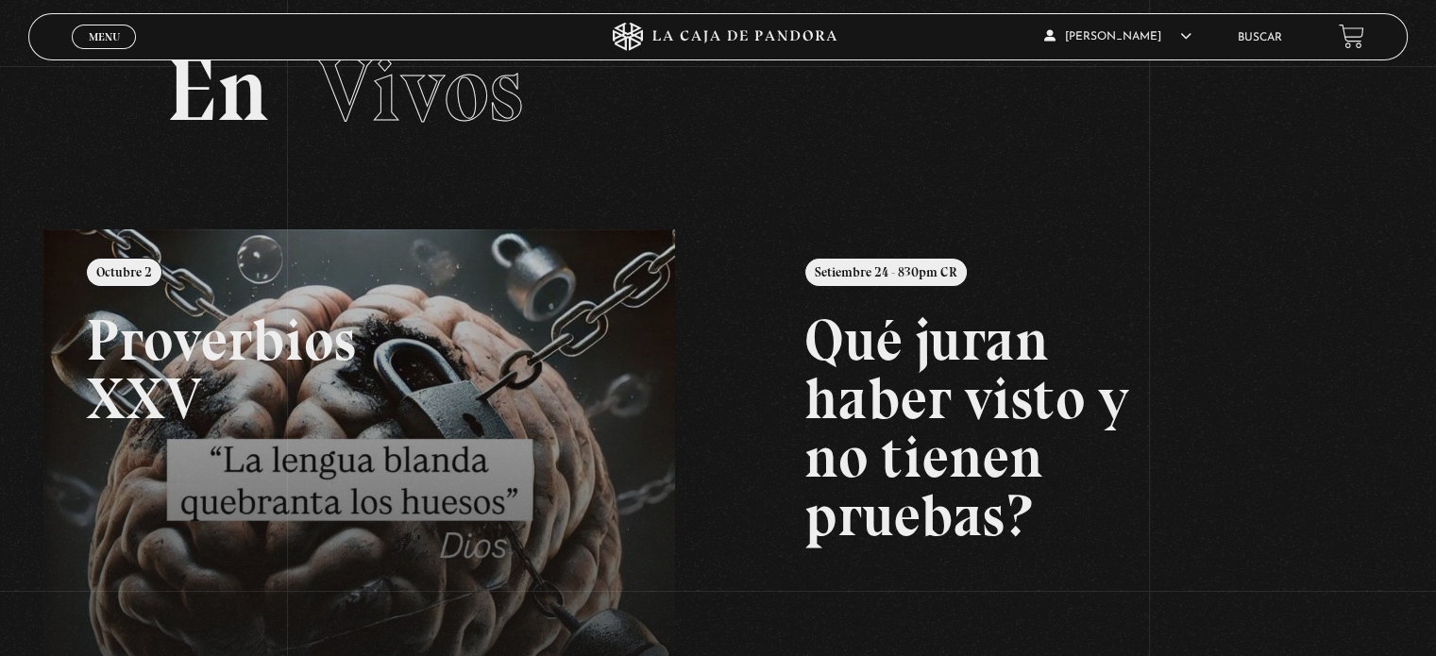
scroll to position [48, 0]
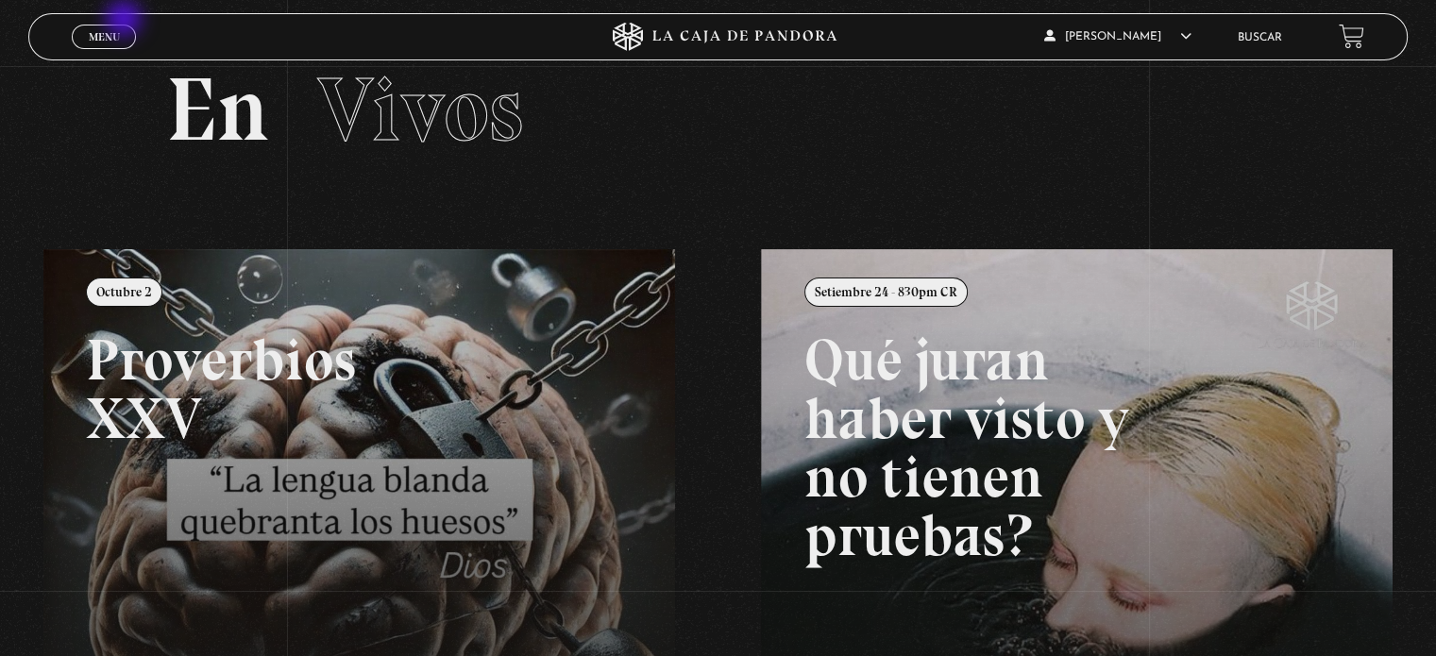
drag, startPoint x: 126, startPoint y: 21, endPoint x: 106, endPoint y: 43, distance: 30.1
click at [106, 43] on div "Menu Cerrar" at bounding box center [287, 36] width 431 height 45
click at [106, 43] on link "Menu Cerrar" at bounding box center [104, 37] width 64 height 25
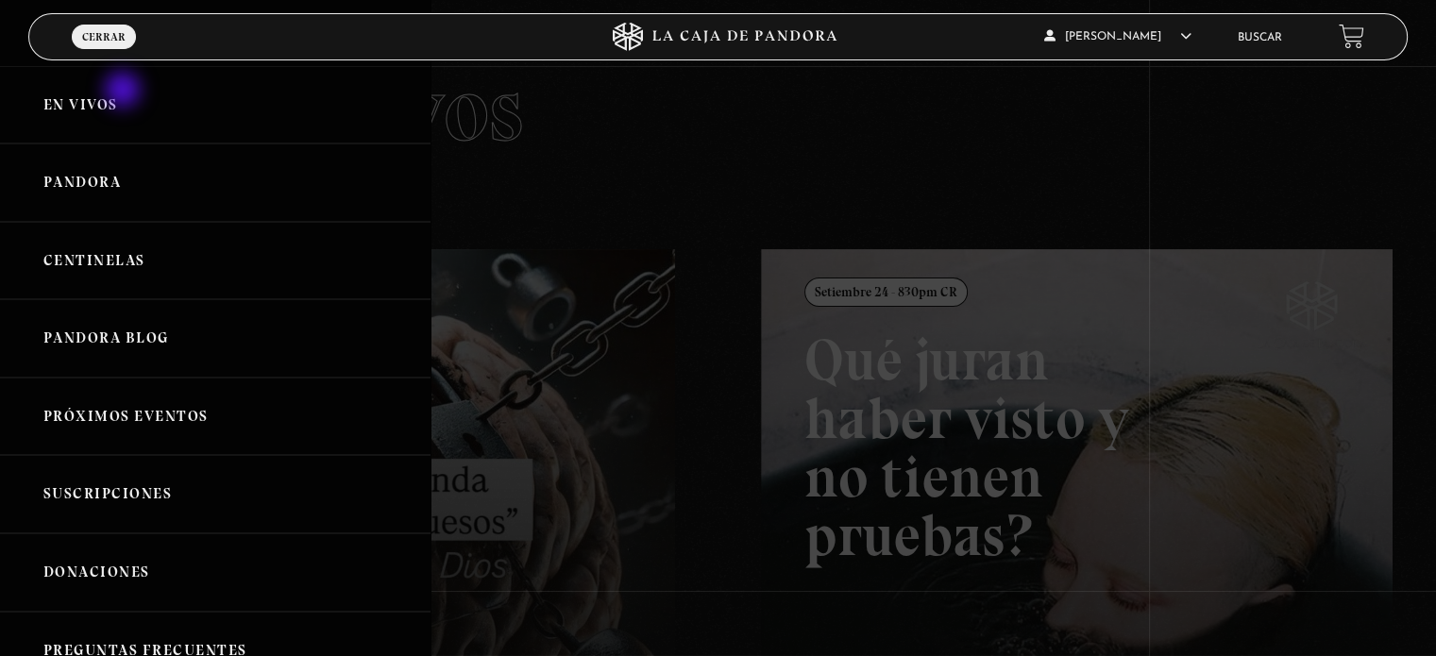
click at [125, 92] on link "En vivos" at bounding box center [215, 105] width 431 height 78
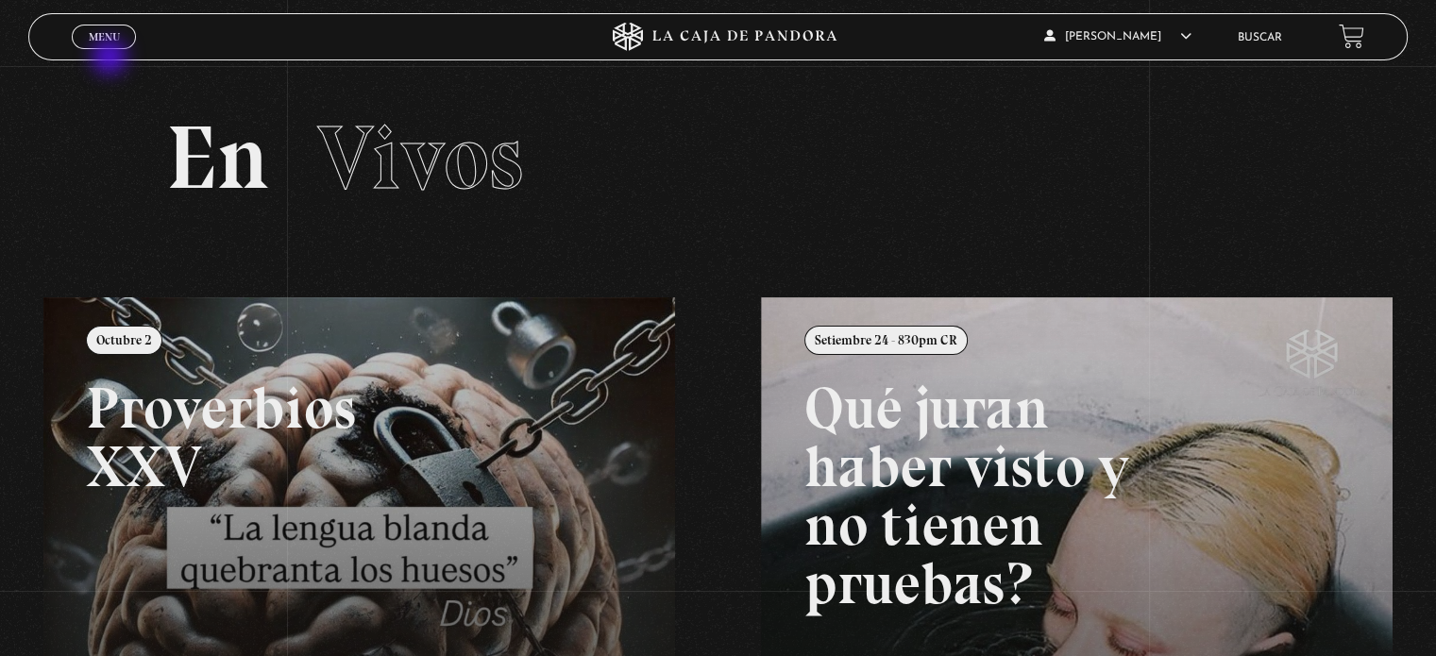
click at [111, 59] on div "Menu Cerrar" at bounding box center [287, 36] width 431 height 45
click at [108, 34] on span "Menu" at bounding box center [104, 36] width 31 height 11
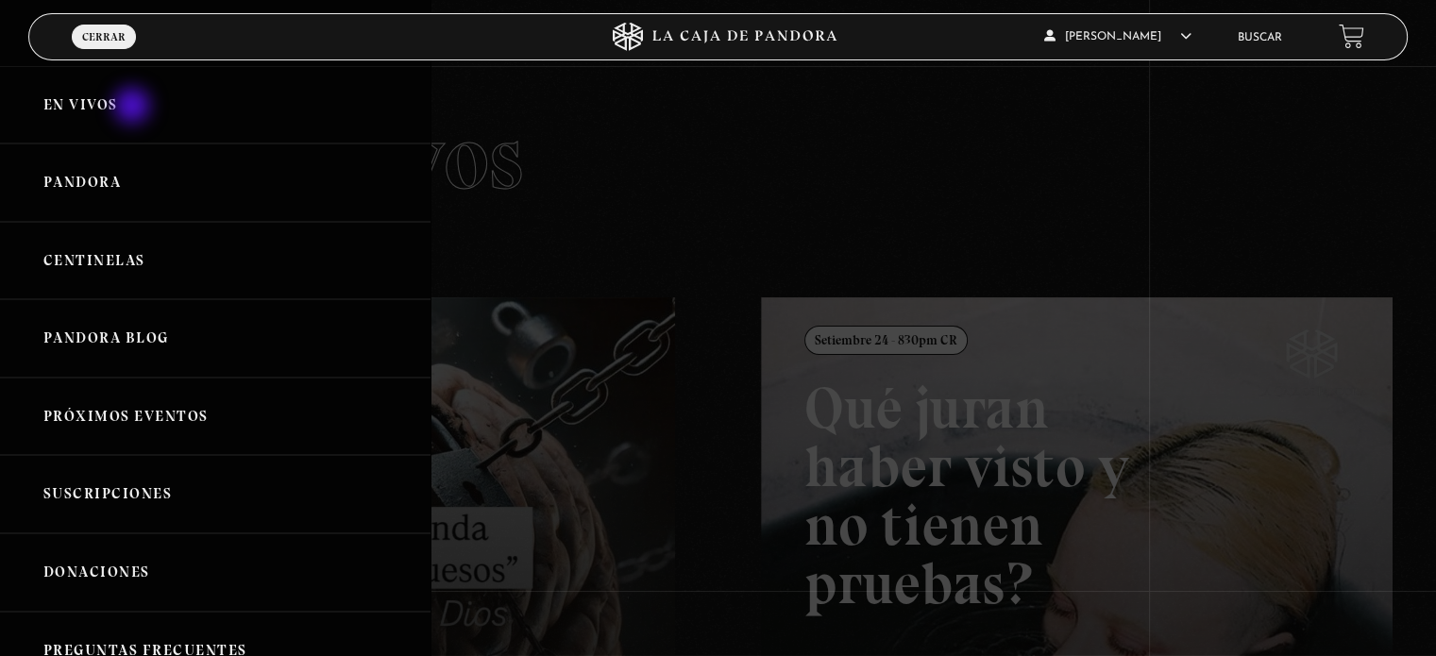
click at [134, 108] on link "En vivos" at bounding box center [215, 105] width 431 height 78
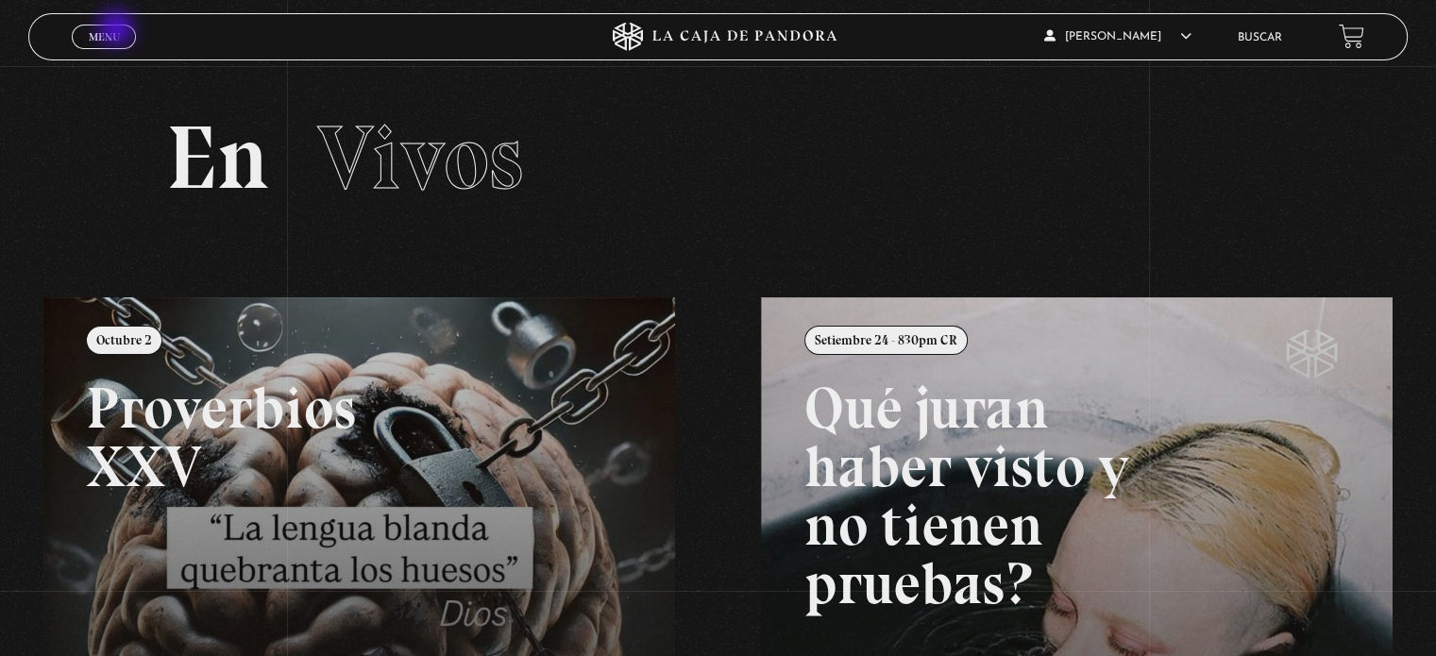
click at [118, 31] on span "Menu" at bounding box center [104, 36] width 31 height 11
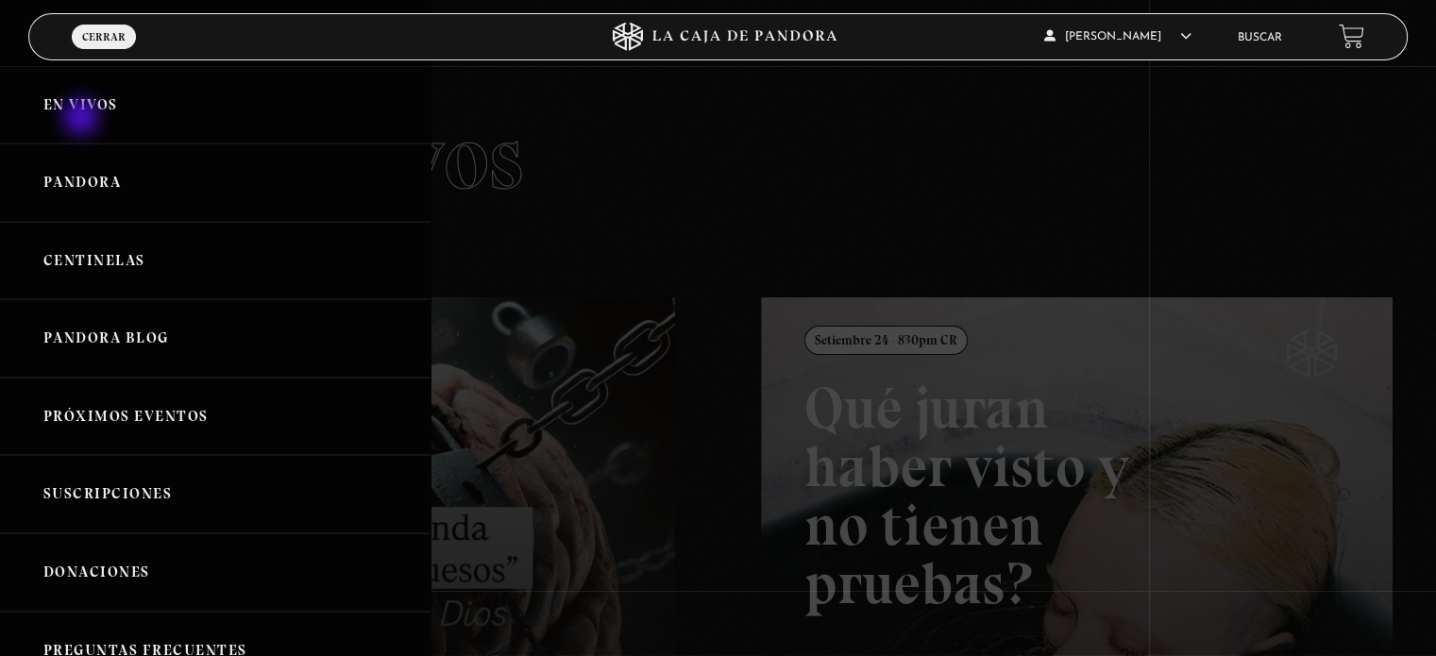
click at [83, 119] on link "En vivos" at bounding box center [215, 105] width 431 height 78
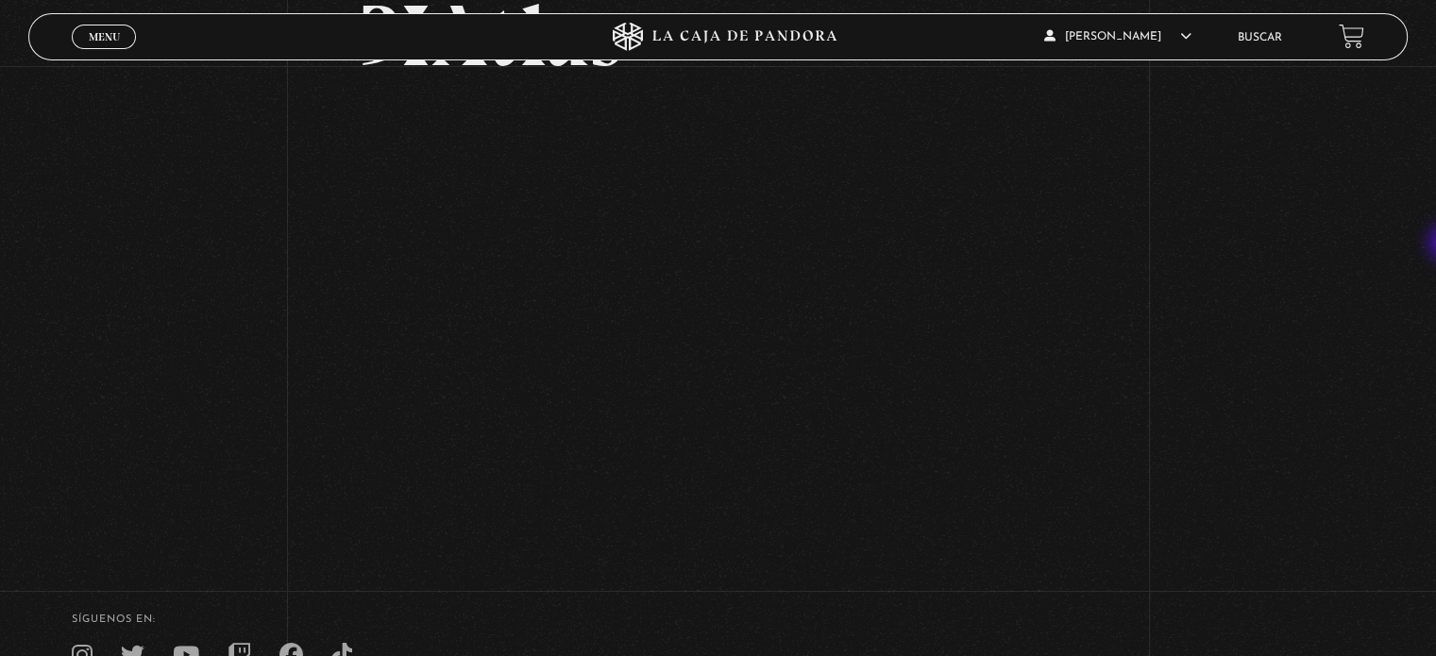
scroll to position [178, 0]
